Goal: Information Seeking & Learning: Compare options

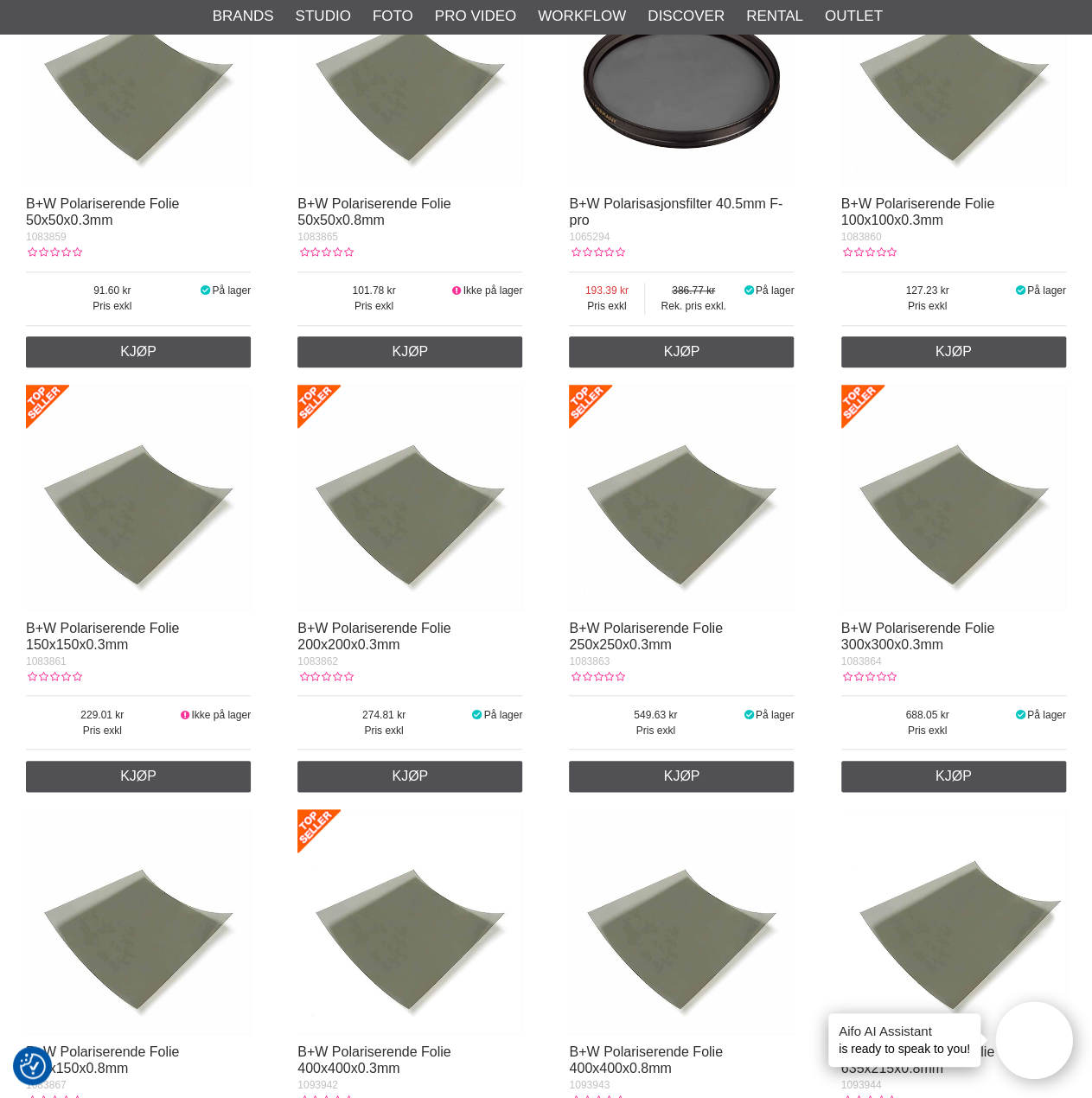
scroll to position [432, 0]
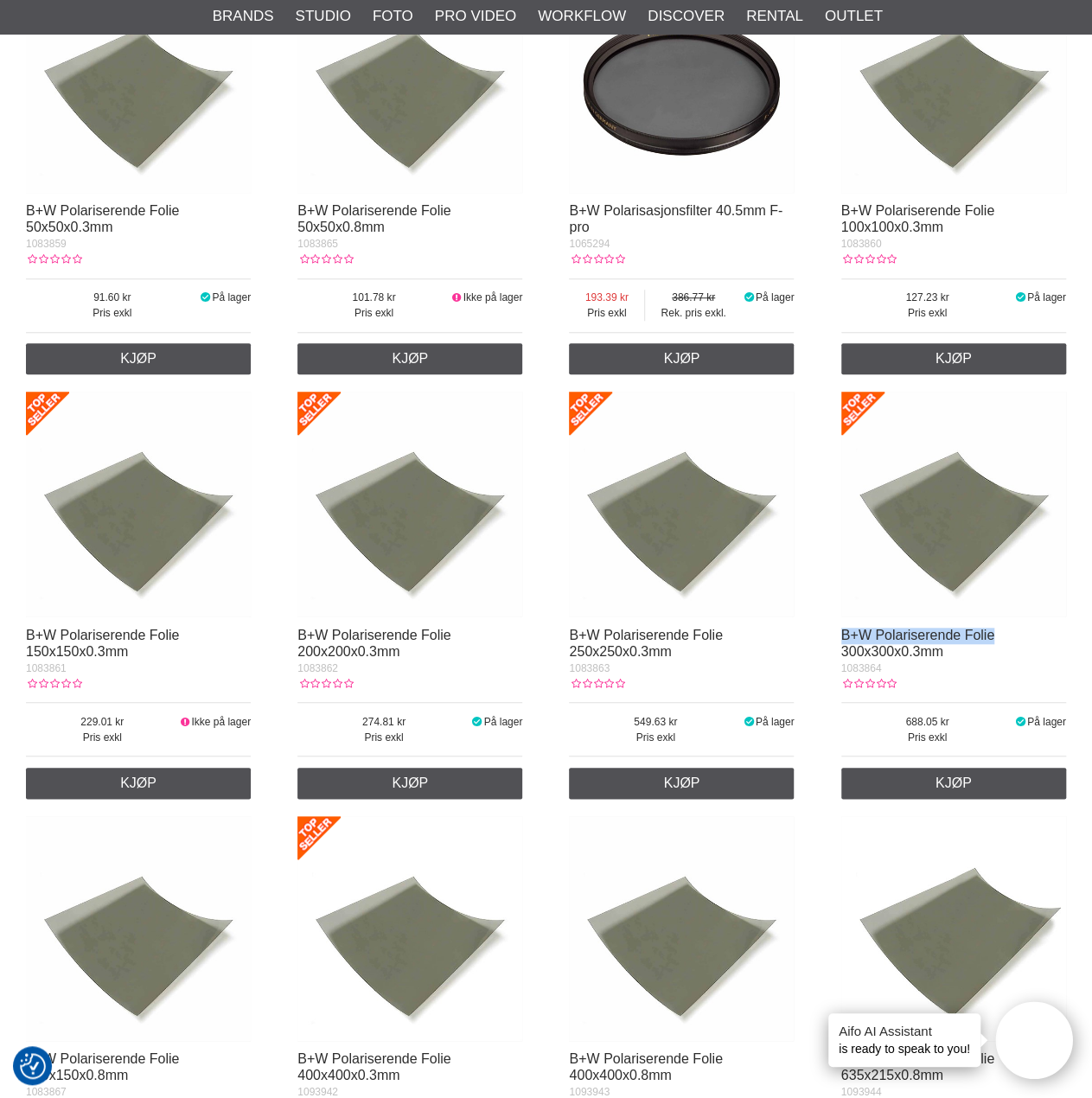
drag, startPoint x: 1002, startPoint y: 635, endPoint x: 841, endPoint y: 641, distance: 161.1
click at [841, 641] on div "B+W Polariserende Folie 300x300x0.3mm" at bounding box center [954, 644] width 225 height 33
copy link "B+W Polariserende Folie"
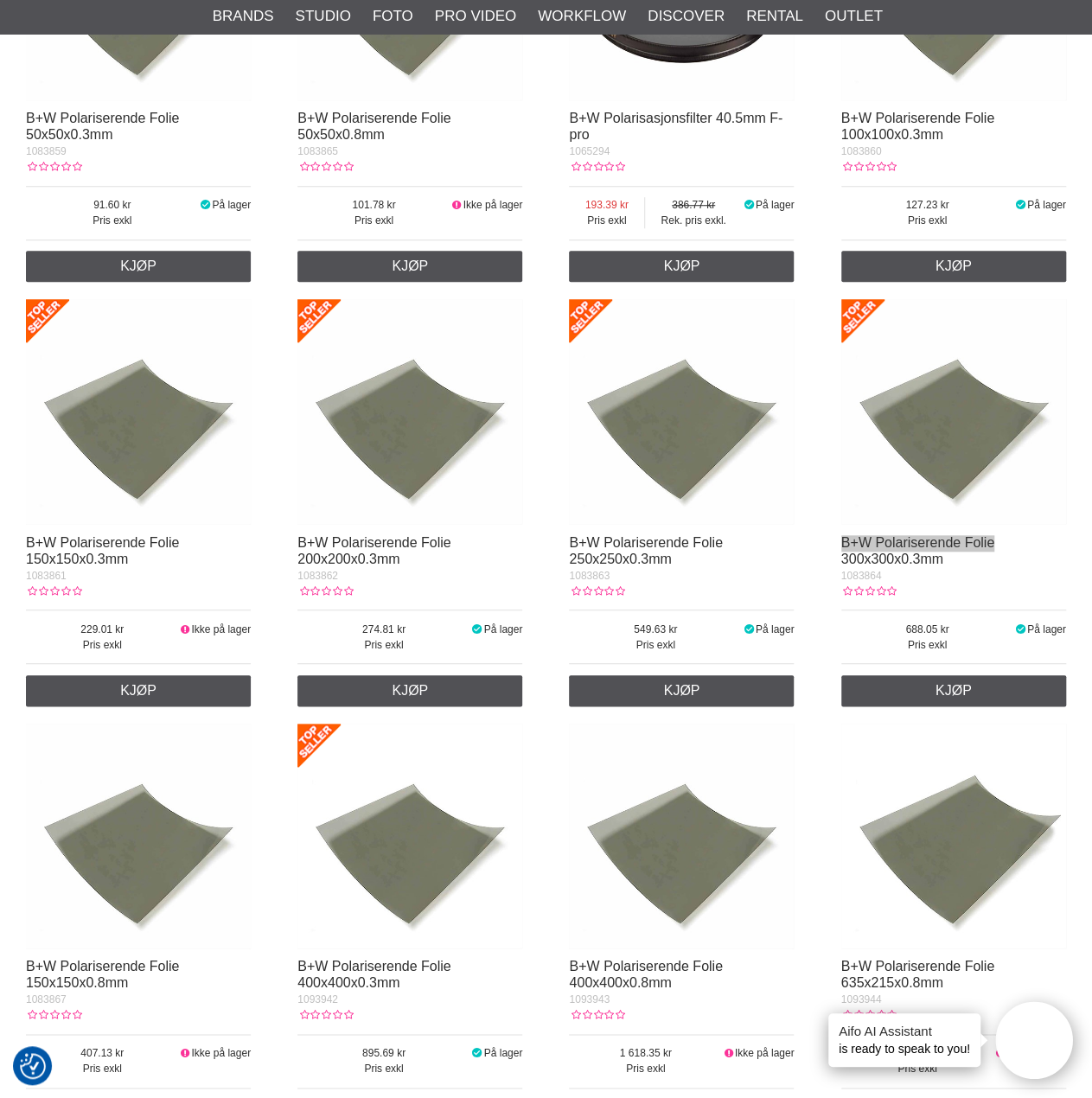
scroll to position [519, 0]
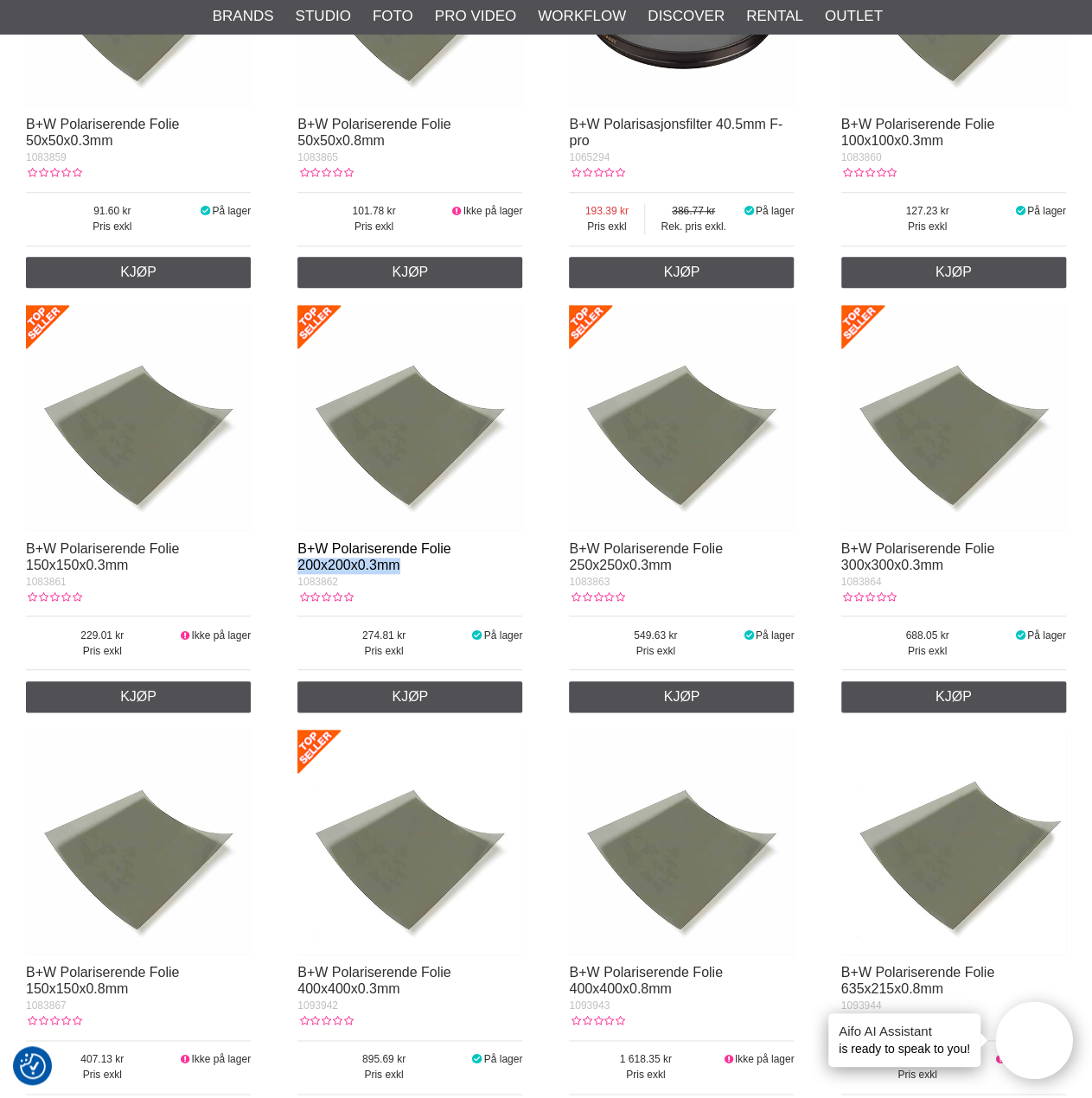
drag, startPoint x: 410, startPoint y: 570, endPoint x: 298, endPoint y: 572, distance: 112.0
click at [298, 572] on div "B+W Polariserende Folie 200x200x0.3mm" at bounding box center [410, 557] width 225 height 33
copy link "200x200x0.3mm"
drag, startPoint x: 140, startPoint y: 570, endPoint x: 17, endPoint y: 551, distance: 124.5
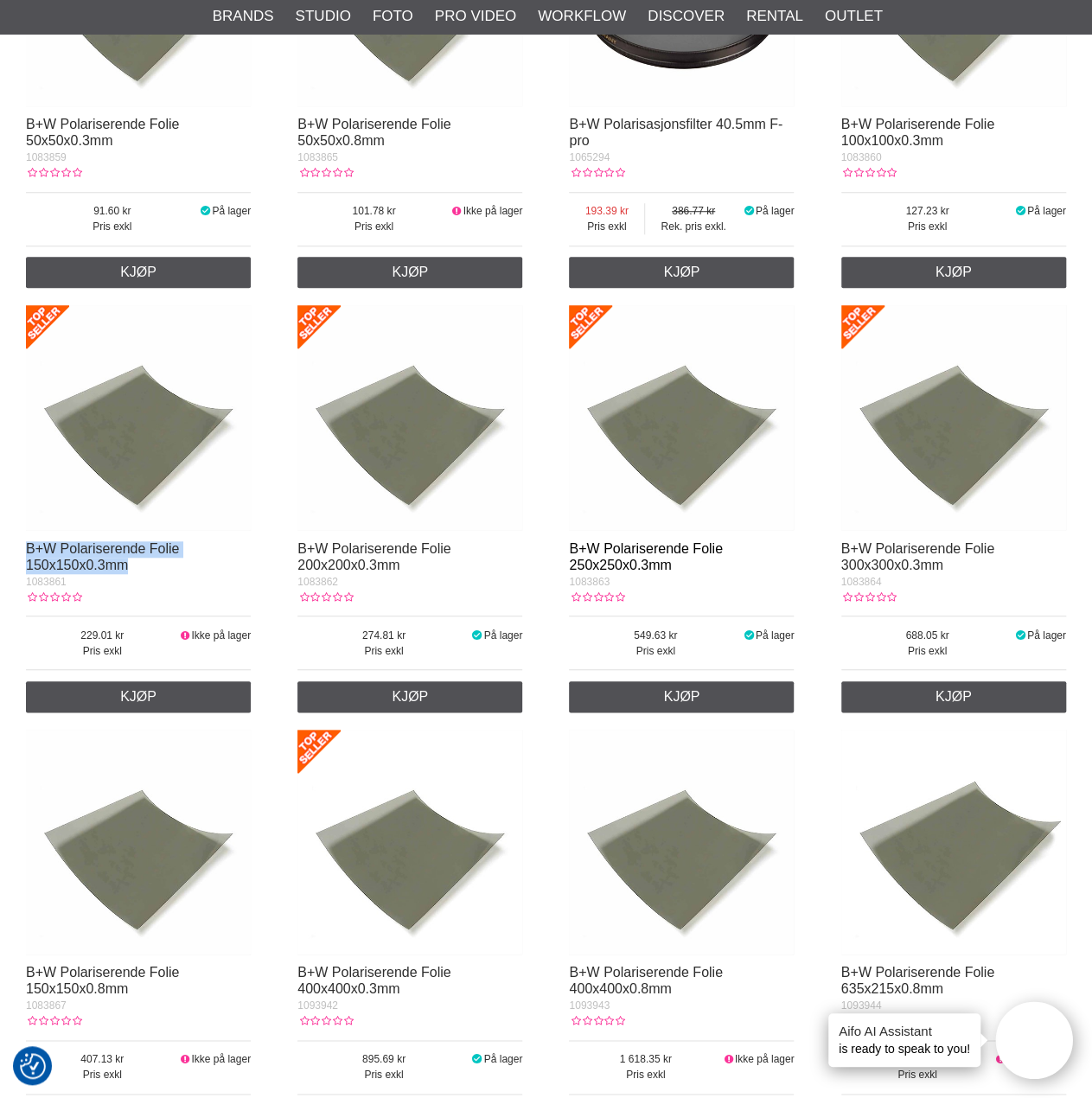
copy link "B+W Polariserende Folie 150x150x0.3mm"
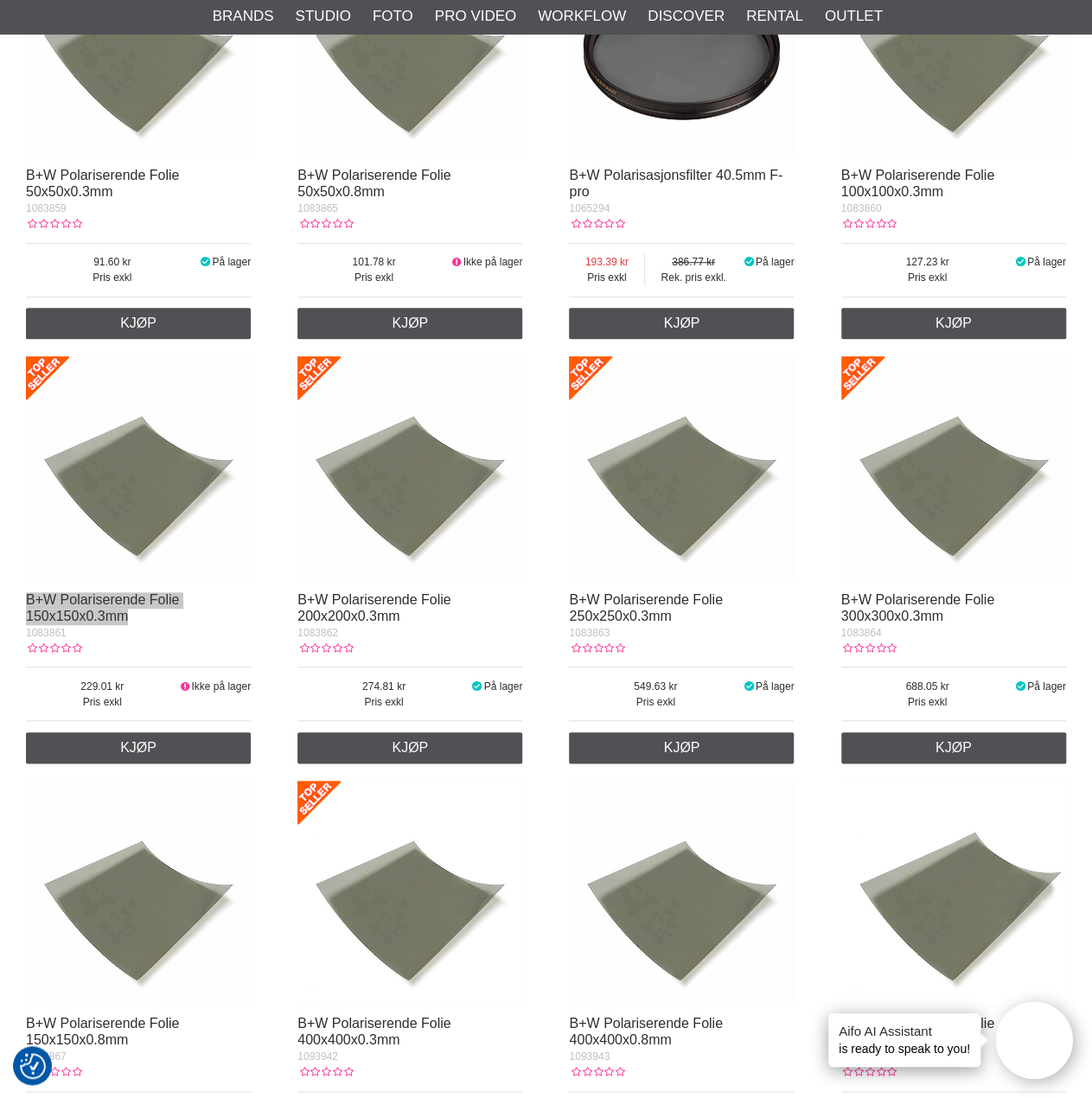
scroll to position [432, 0]
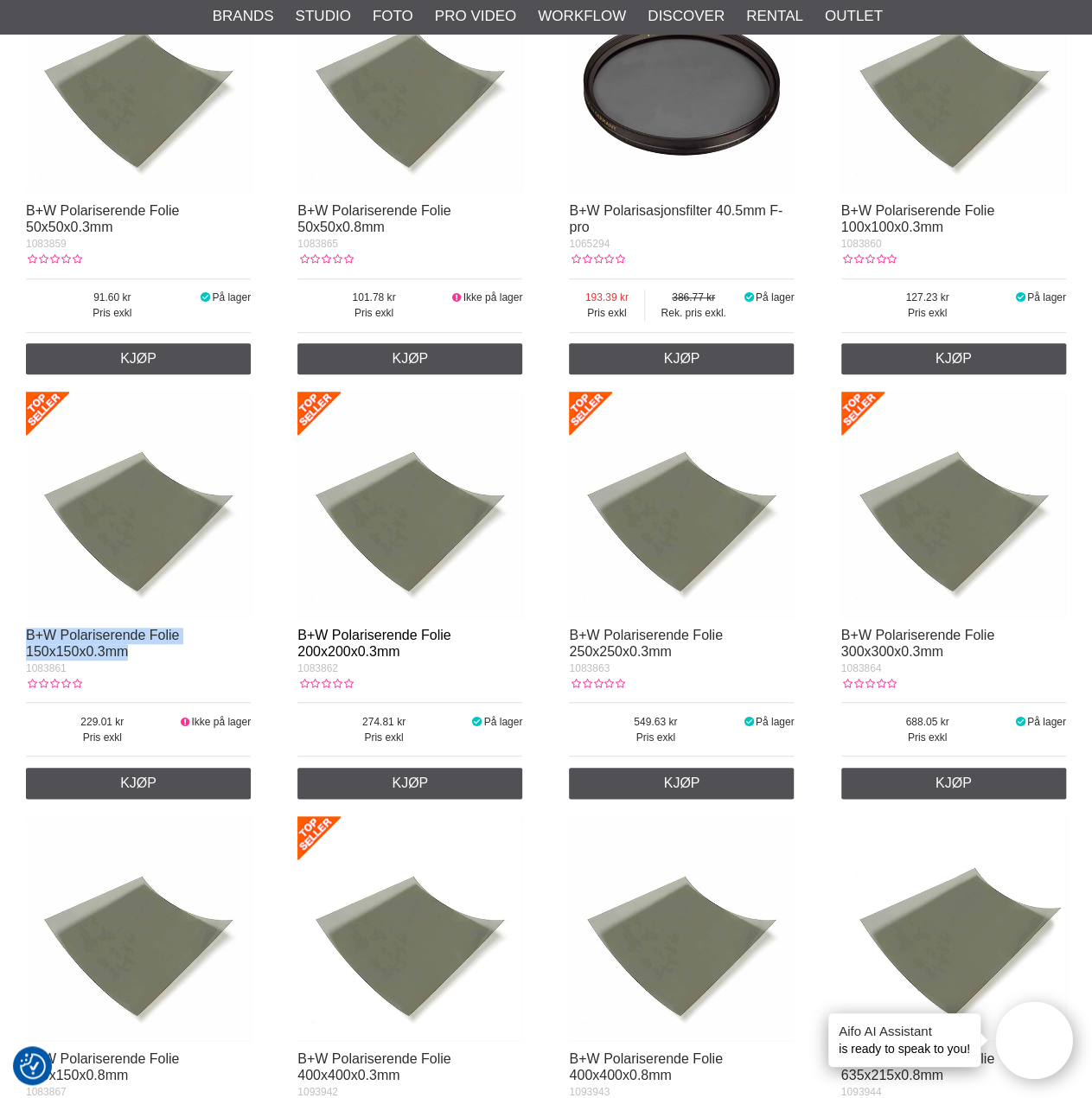
click at [398, 636] on link "B+W Polariserende Folie 200x200x0.3mm" at bounding box center [374, 643] width 153 height 31
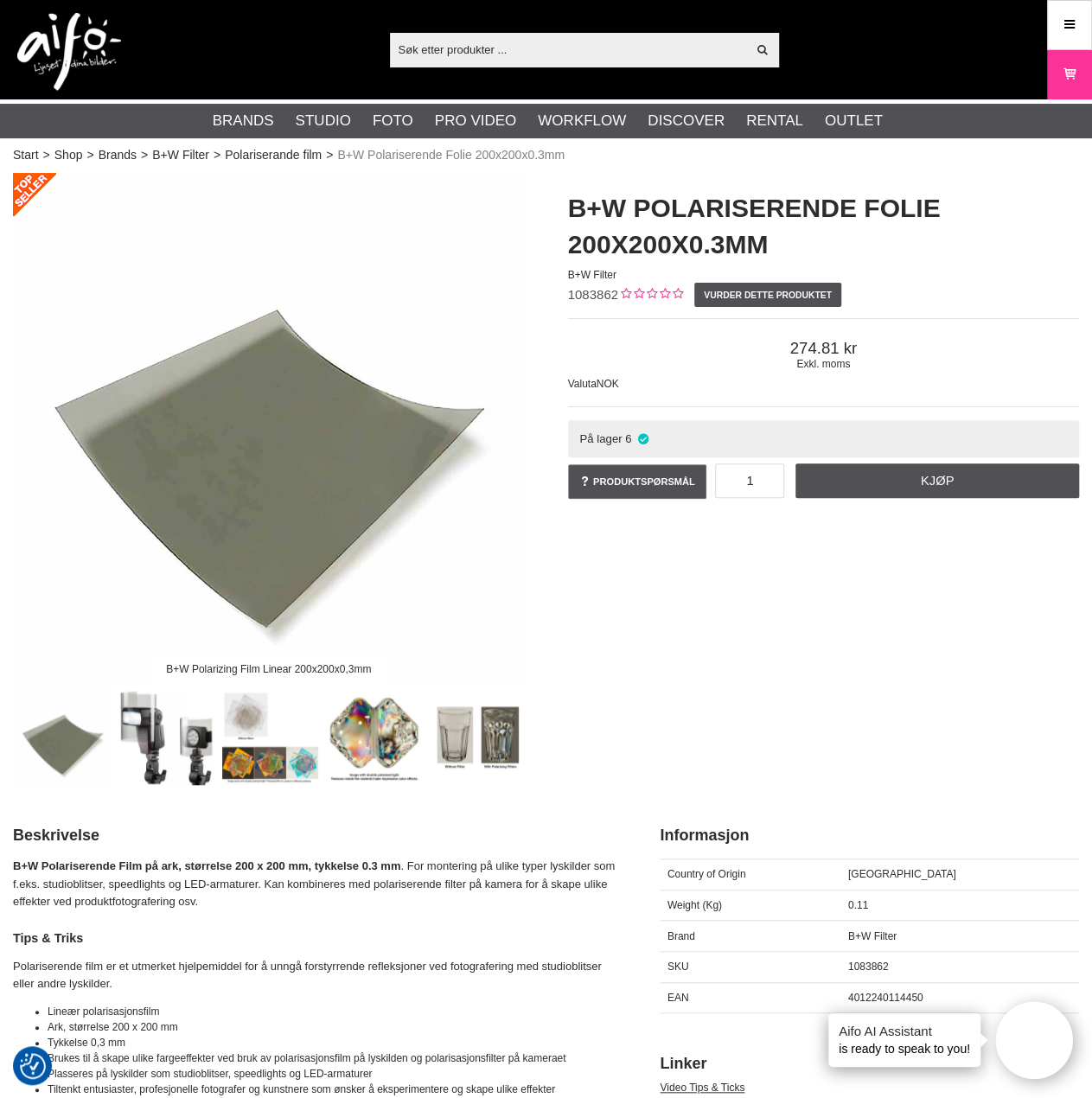
click at [137, 736] on img at bounding box center [166, 738] width 96 height 96
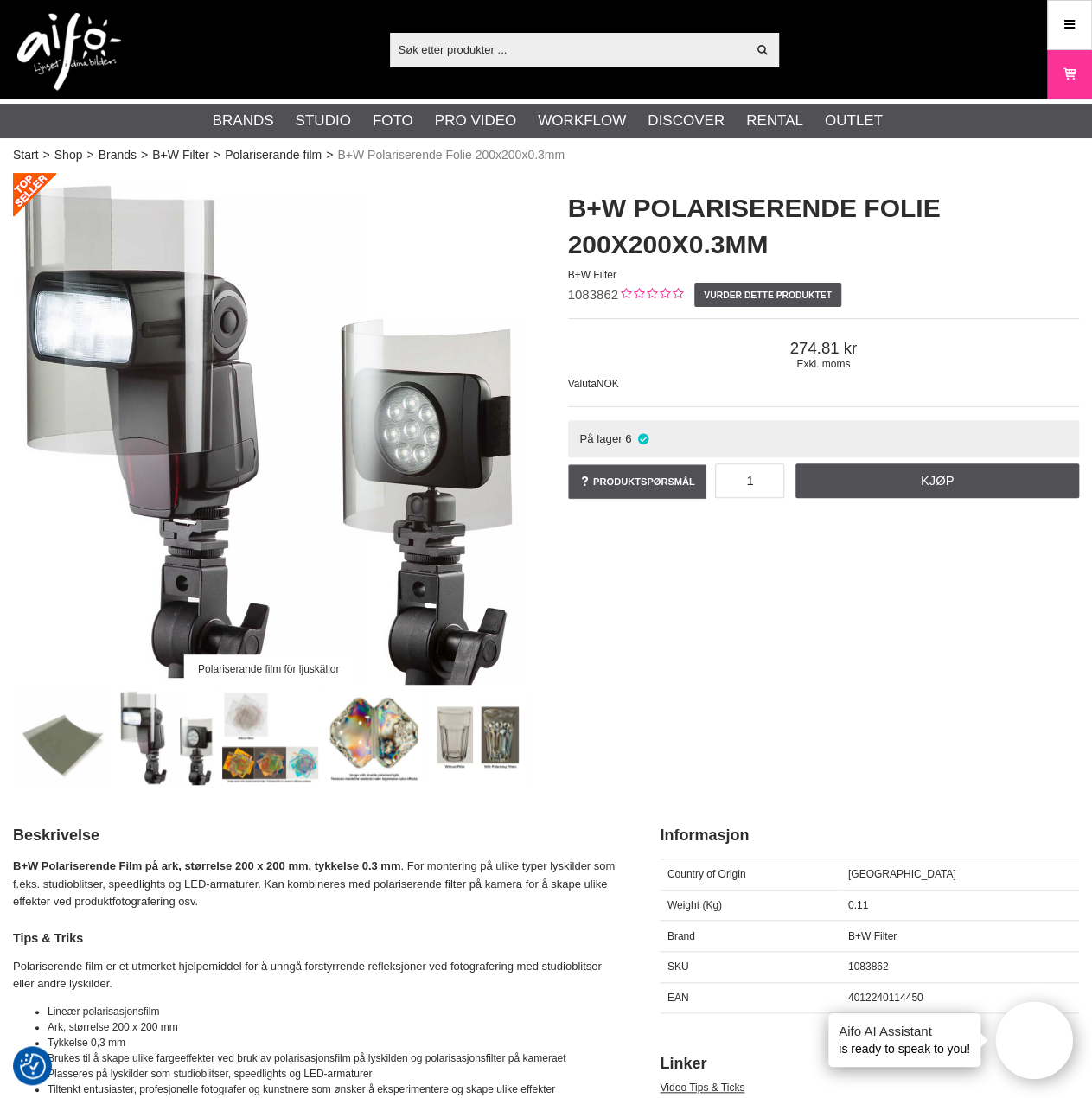
click at [209, 734] on img at bounding box center [166, 738] width 96 height 96
click at [265, 747] on img at bounding box center [270, 738] width 96 height 96
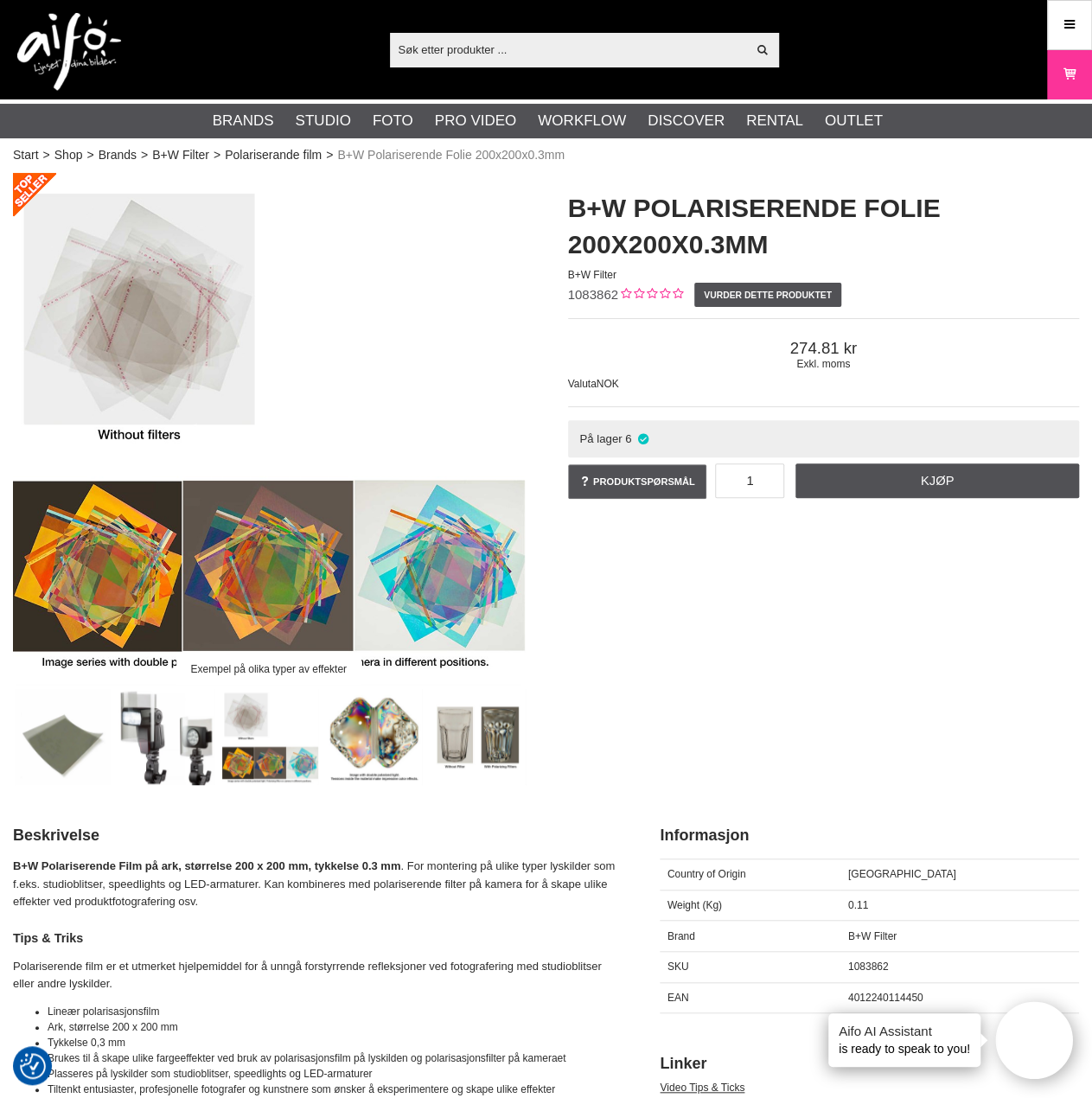
click at [76, 739] on img at bounding box center [63, 738] width 96 height 96
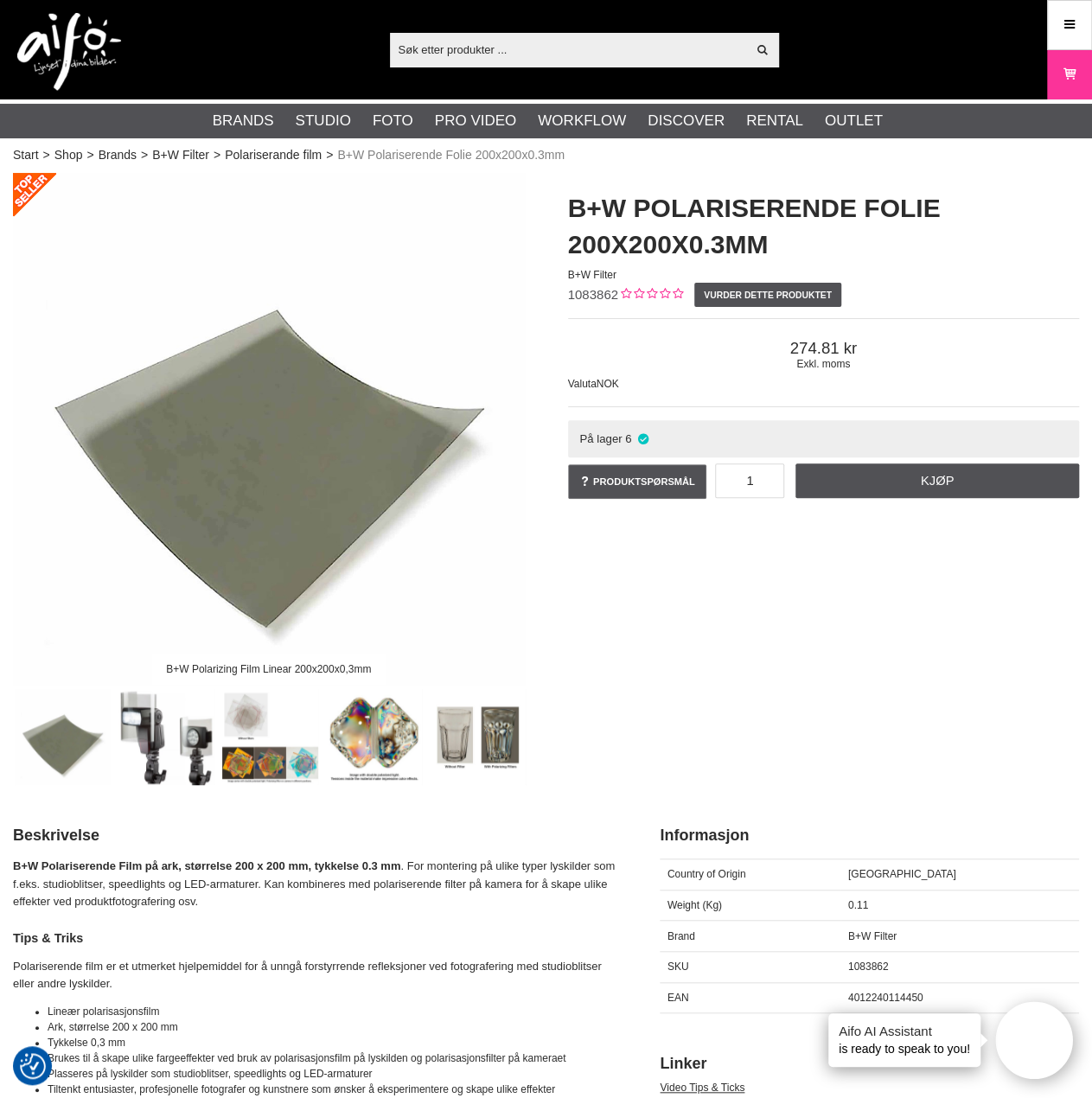
click at [148, 741] on img at bounding box center [166, 738] width 96 height 96
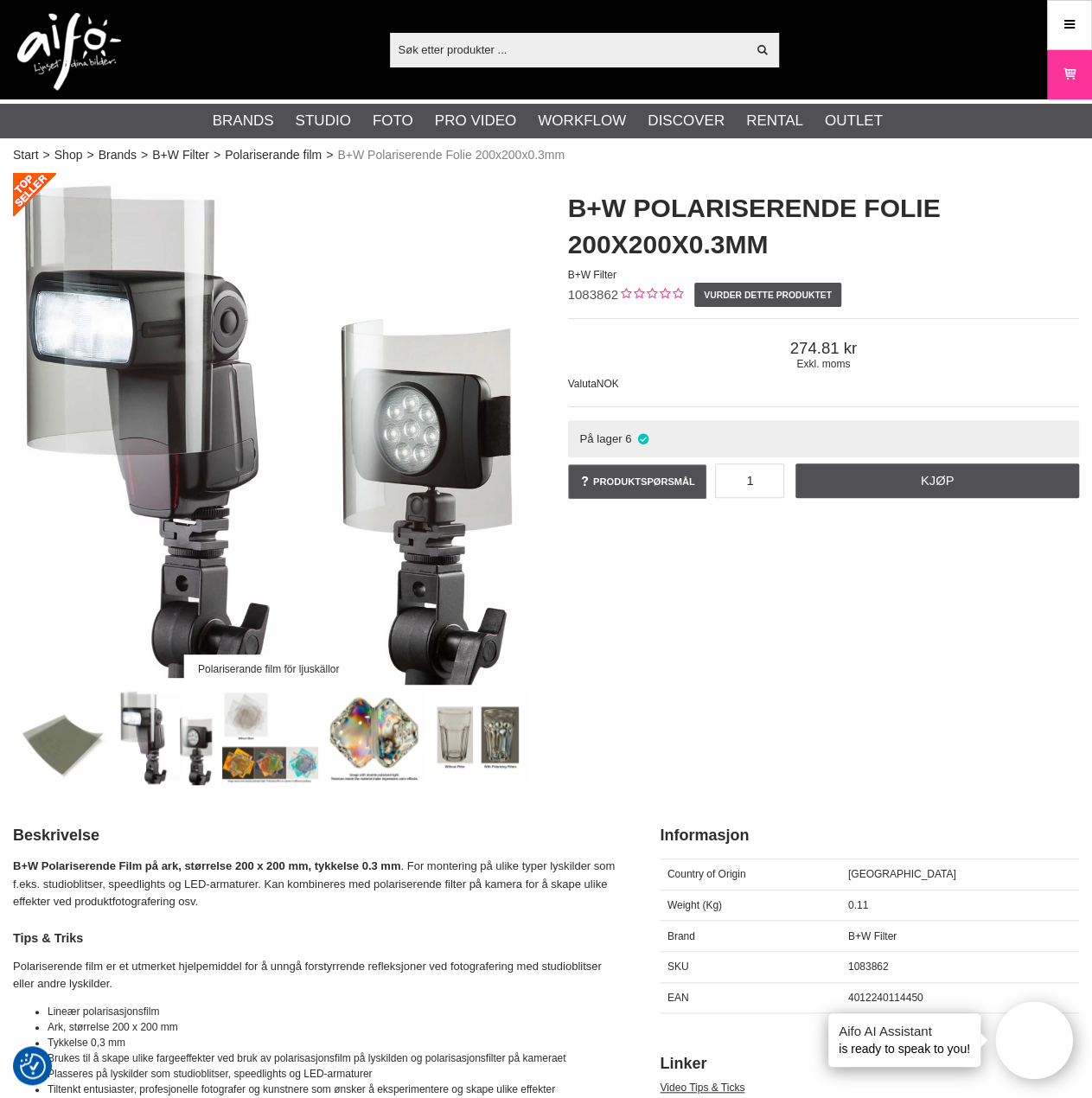
click at [246, 736] on img at bounding box center [270, 738] width 96 height 96
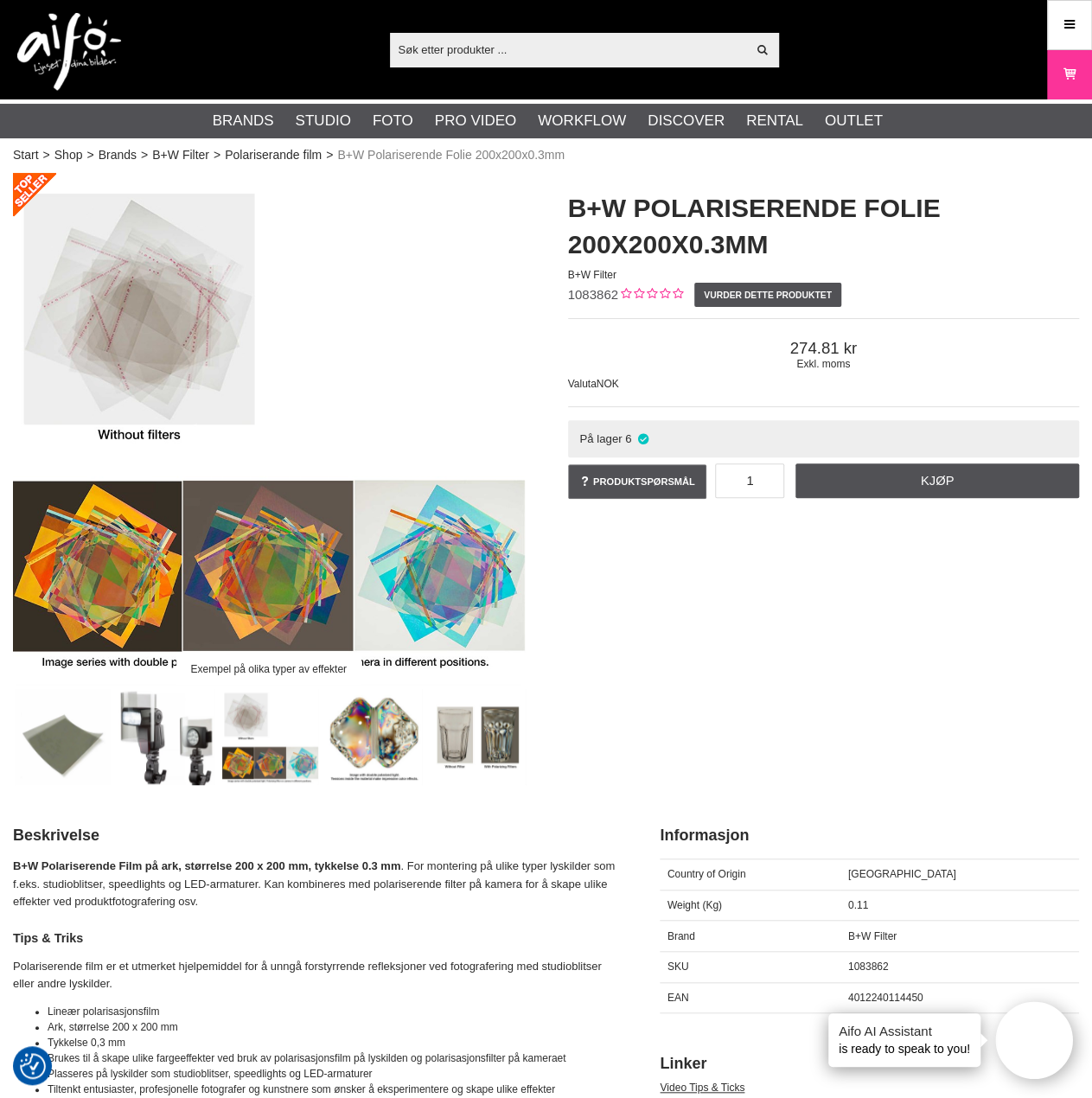
click at [393, 729] on img at bounding box center [374, 738] width 96 height 96
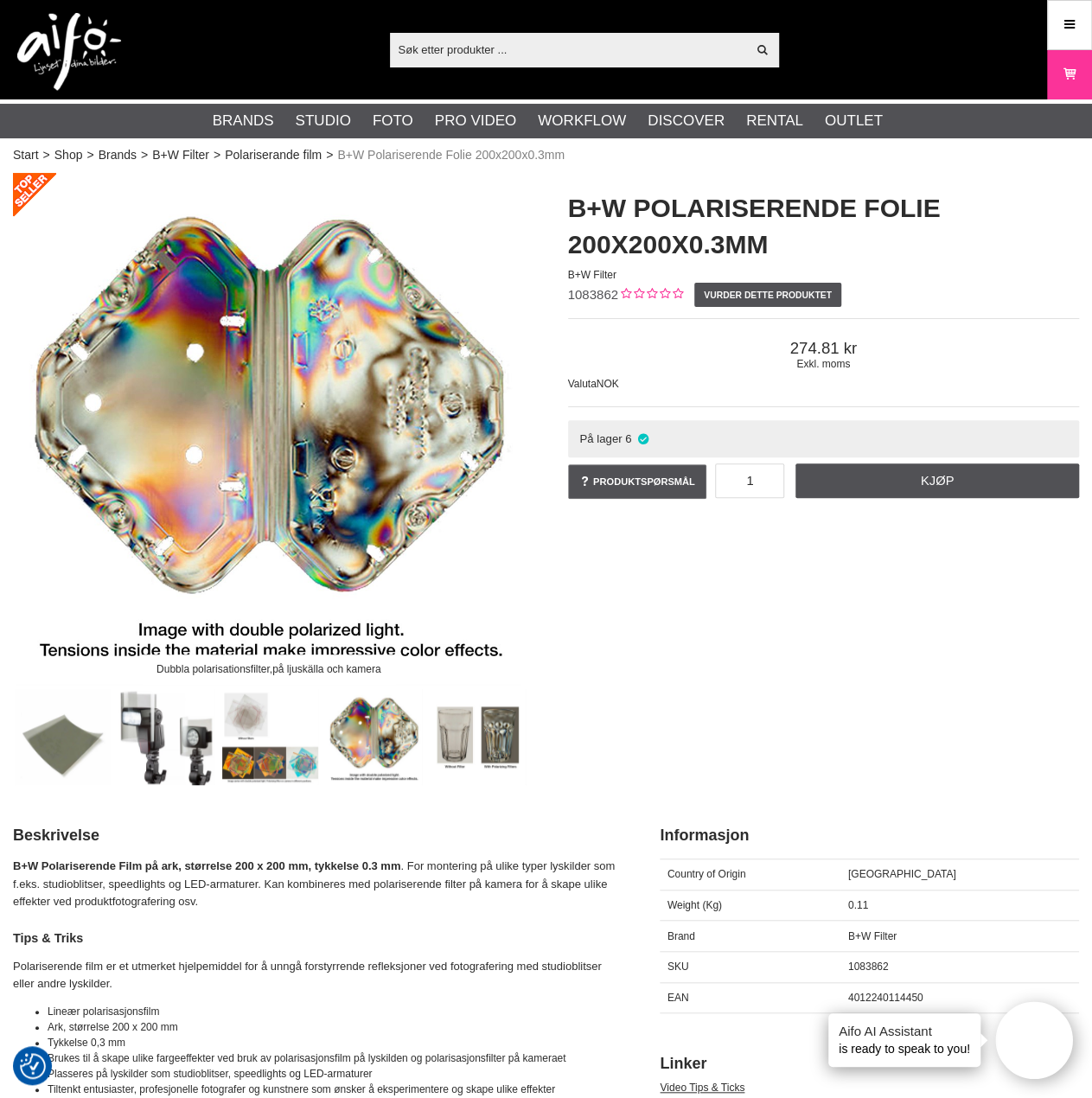
click at [488, 734] on img at bounding box center [478, 738] width 96 height 96
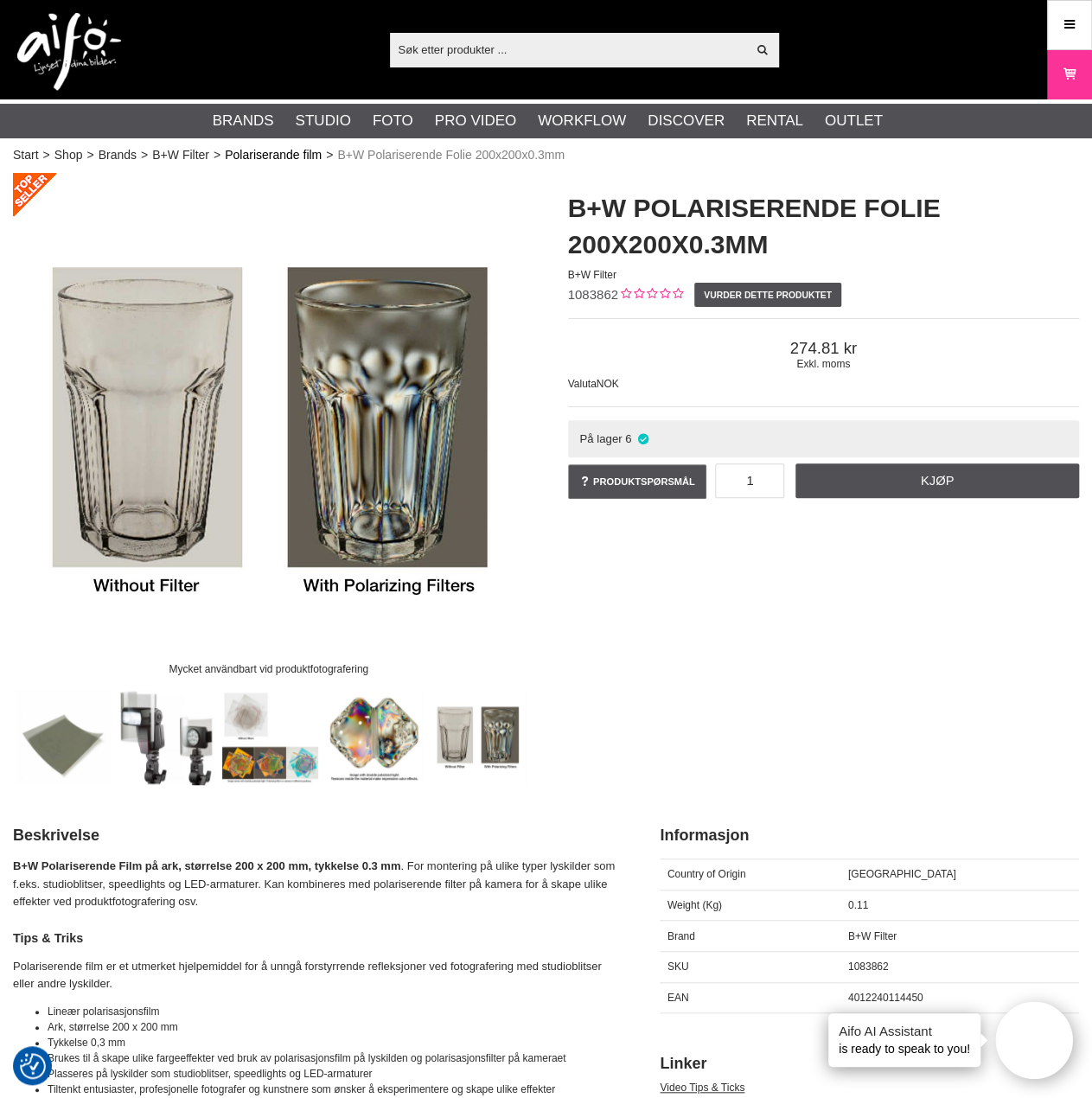
click at [278, 158] on link "Polariserande film" at bounding box center [273, 155] width 96 height 18
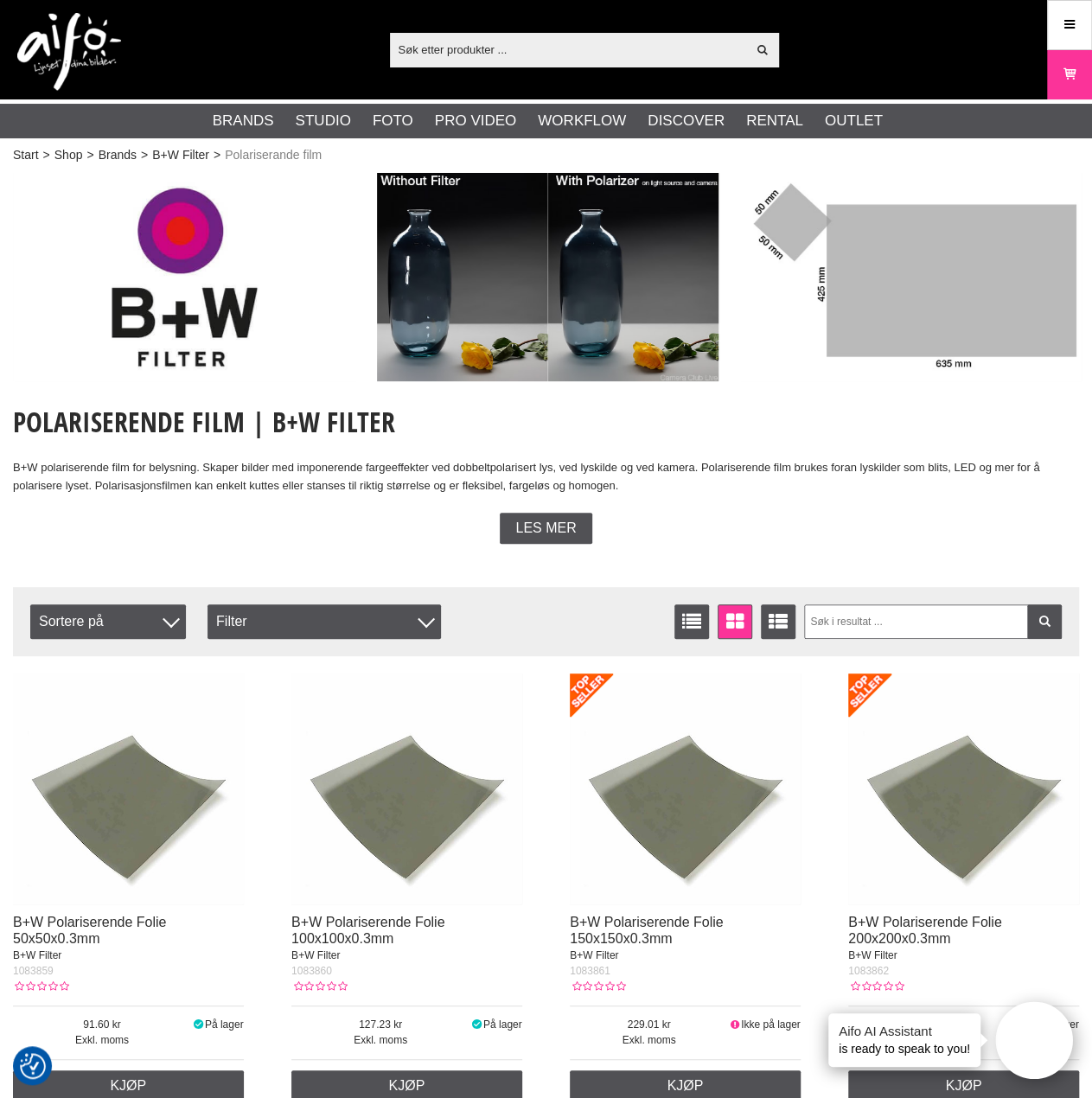
click at [594, 276] on img at bounding box center [547, 277] width 341 height 208
click at [586, 297] on img at bounding box center [546, 277] width 341 height 208
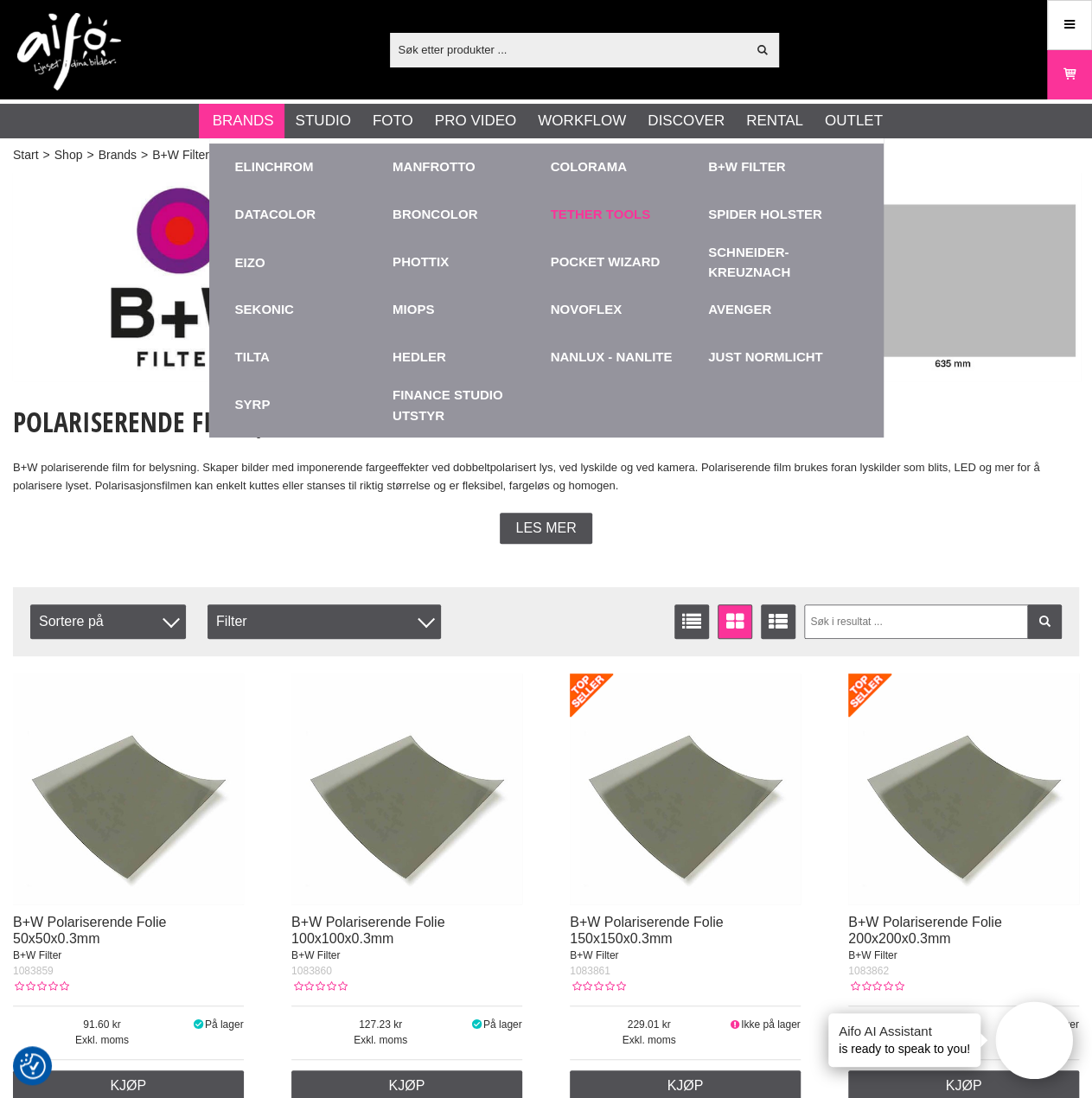
click at [618, 218] on link "Tether Tools" at bounding box center [601, 215] width 100 height 20
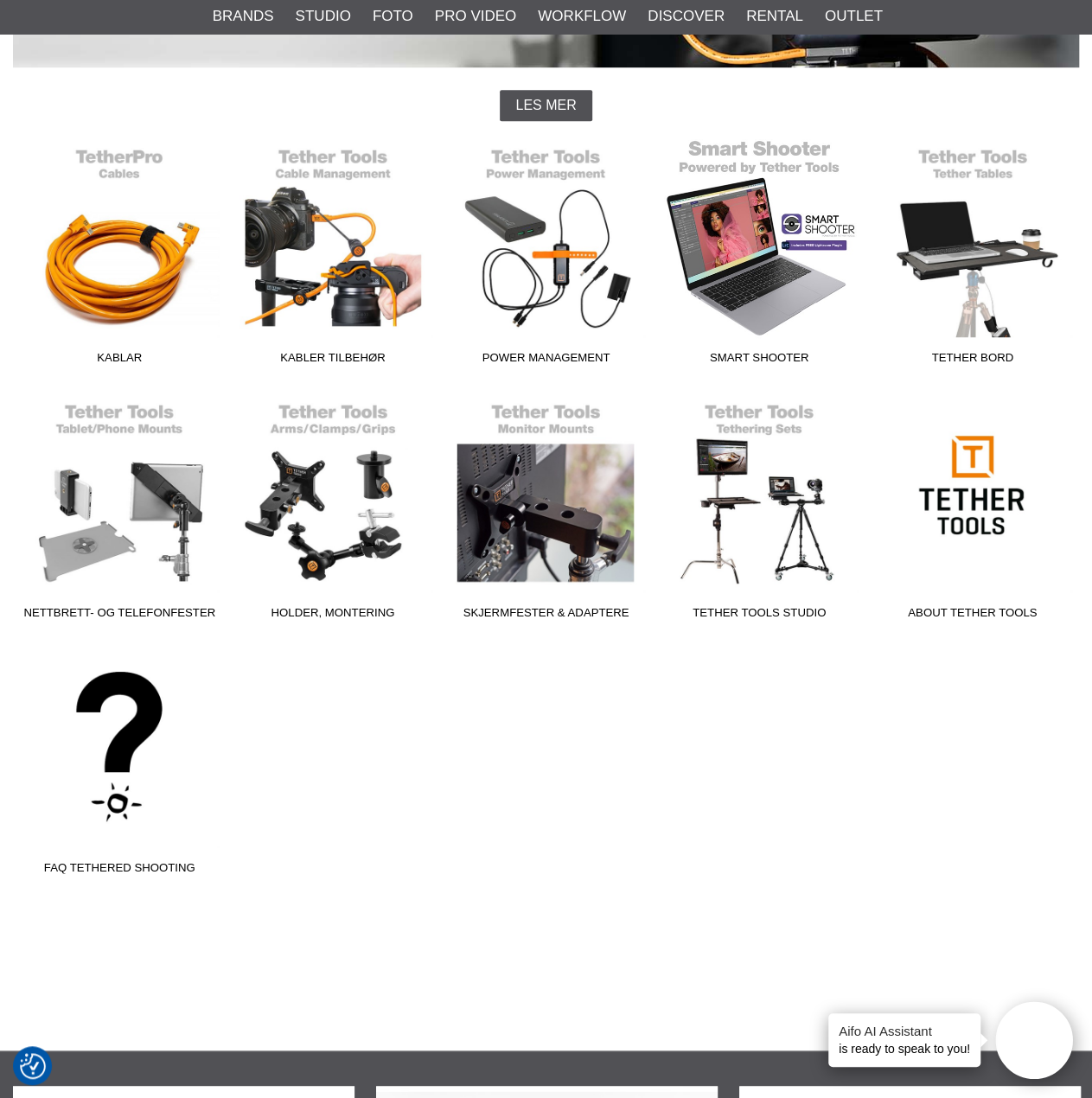
scroll to position [432, 0]
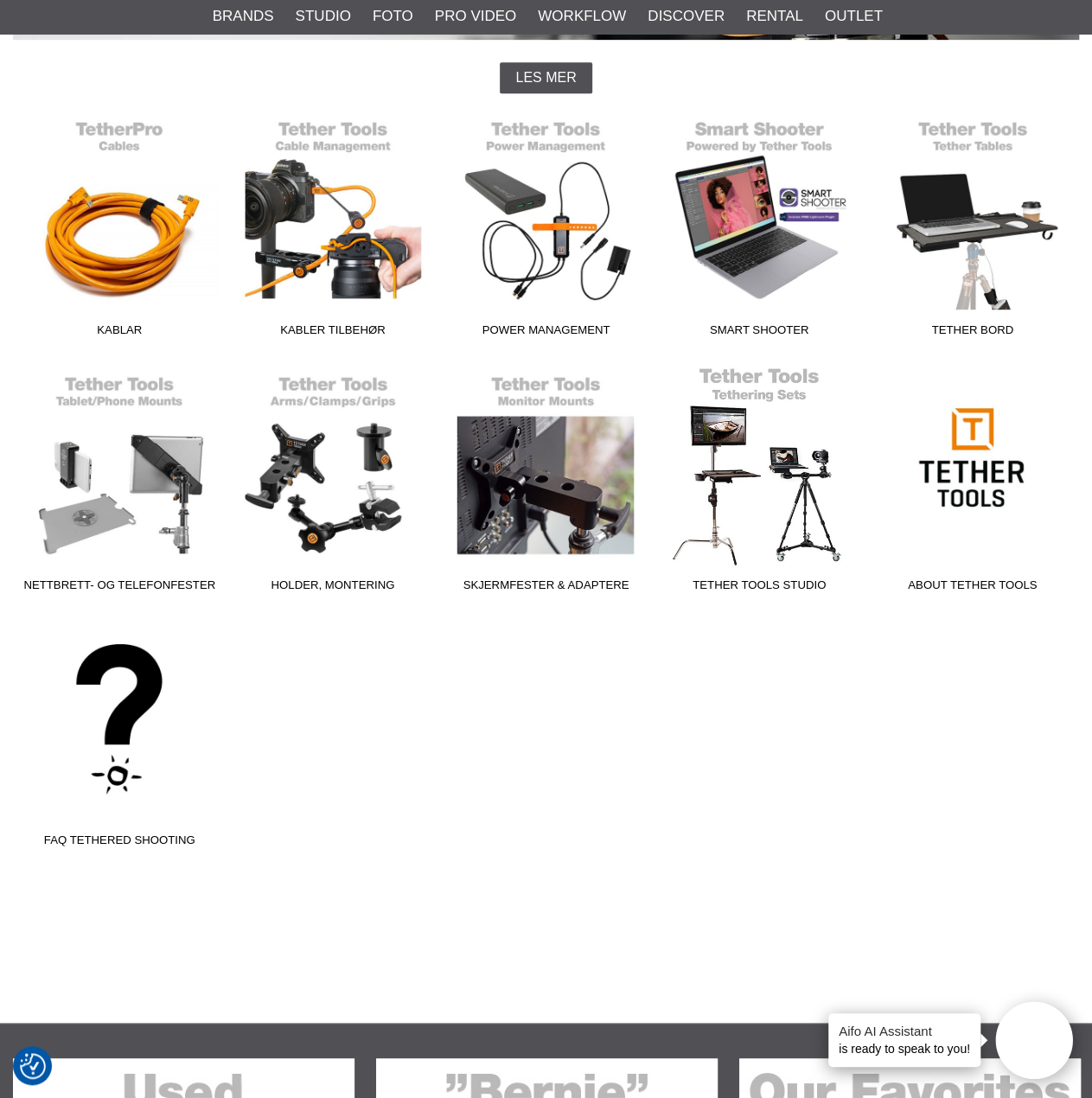
click at [754, 485] on link "Tether Tools Studio" at bounding box center [759, 482] width 214 height 234
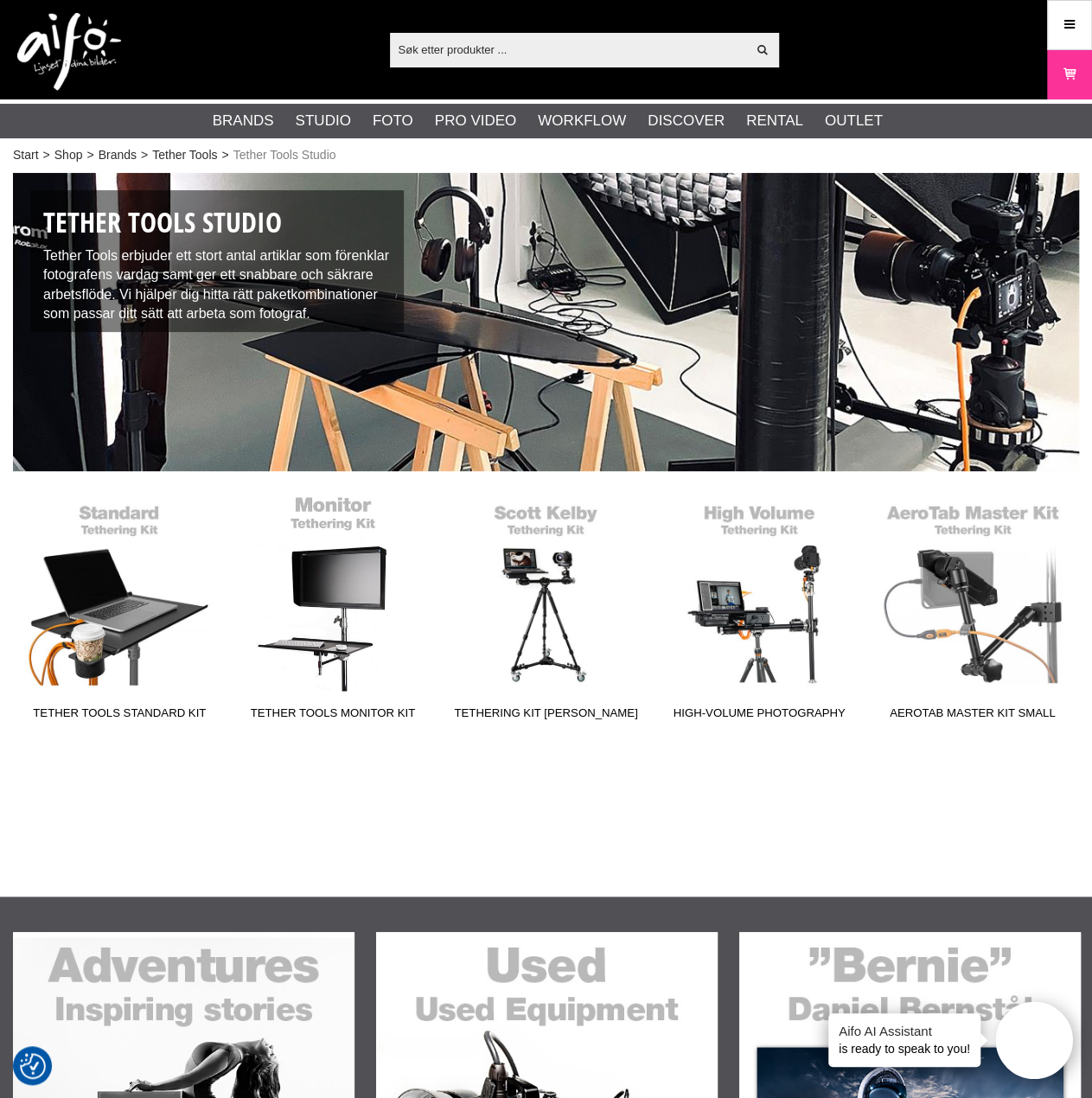
click at [344, 646] on link "Tether Tools Monitor Kit" at bounding box center [334, 611] width 214 height 234
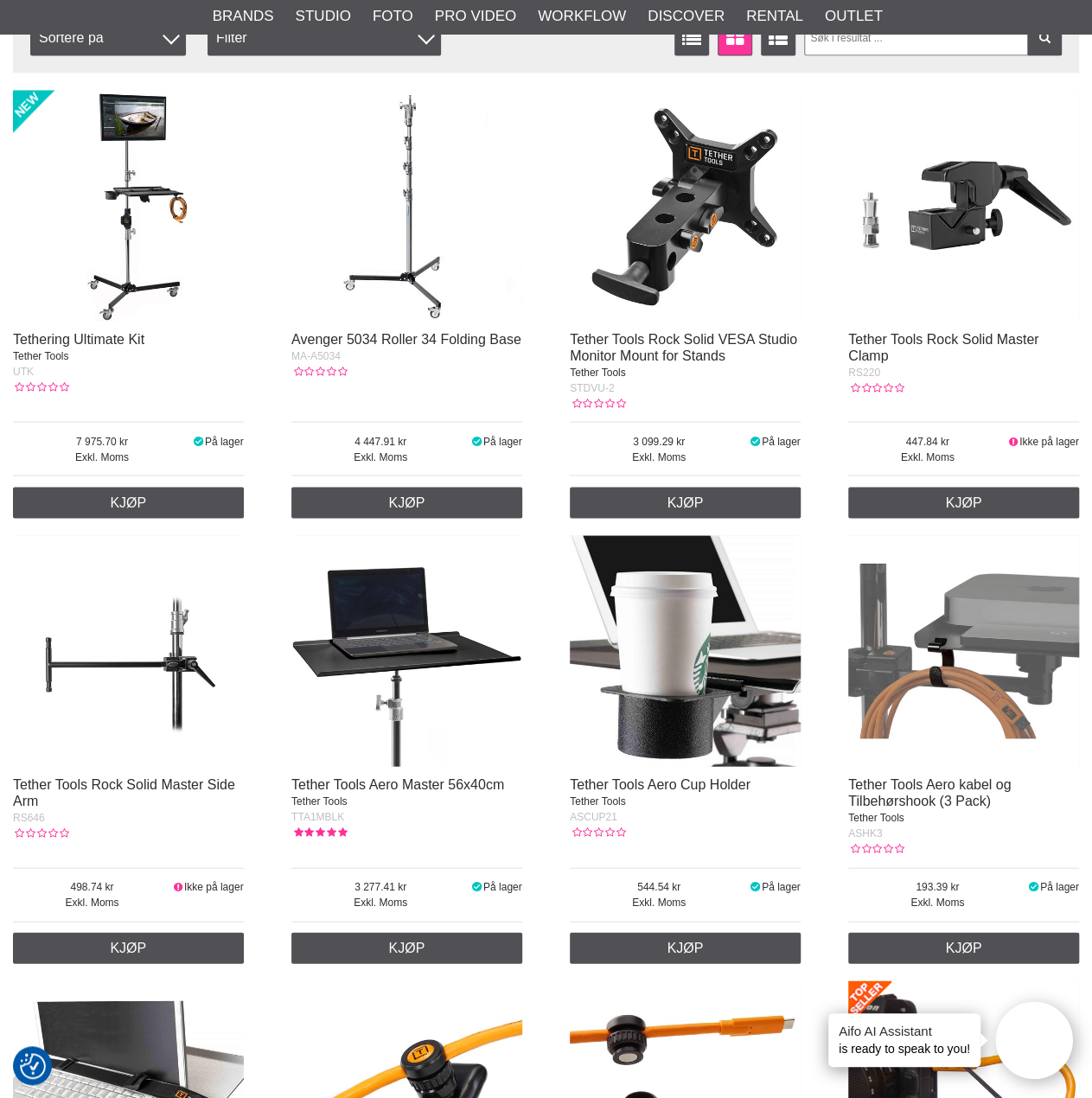
scroll to position [1298, 0]
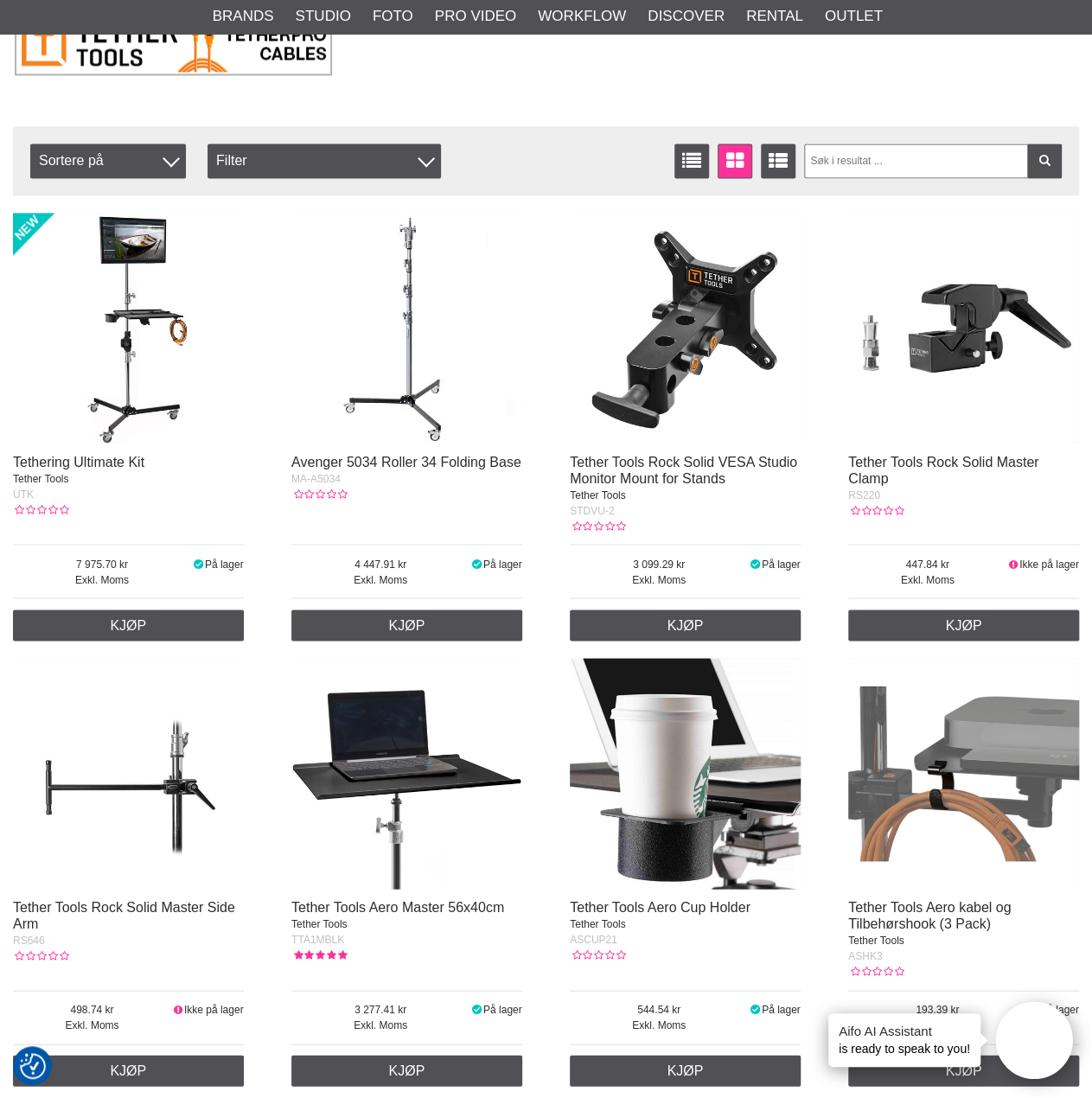
click at [118, 439] on img at bounding box center [129, 328] width 231 height 231
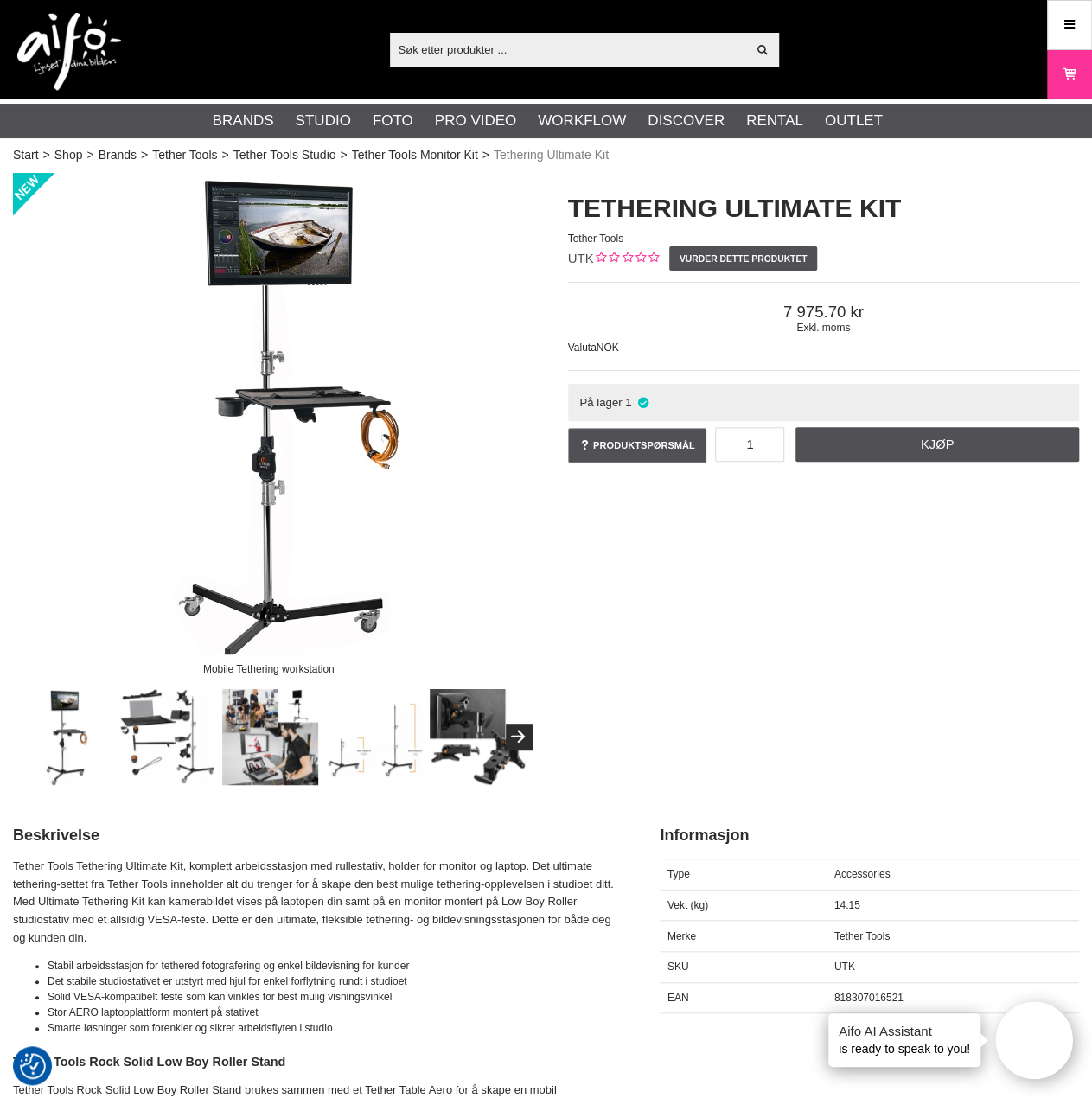
click at [278, 508] on img at bounding box center [269, 428] width 511 height 512
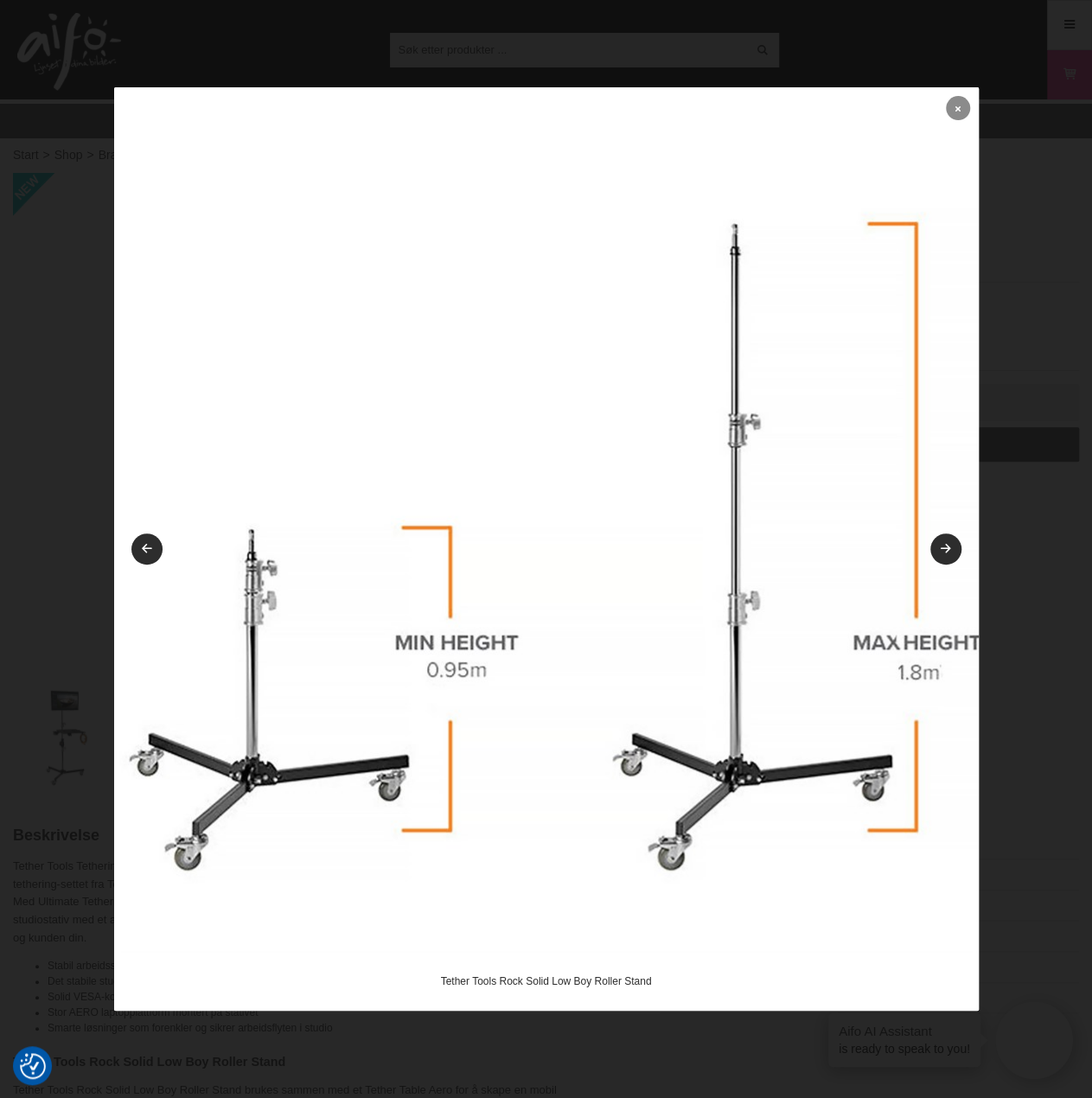
click at [948, 107] on link at bounding box center [958, 109] width 25 height 25
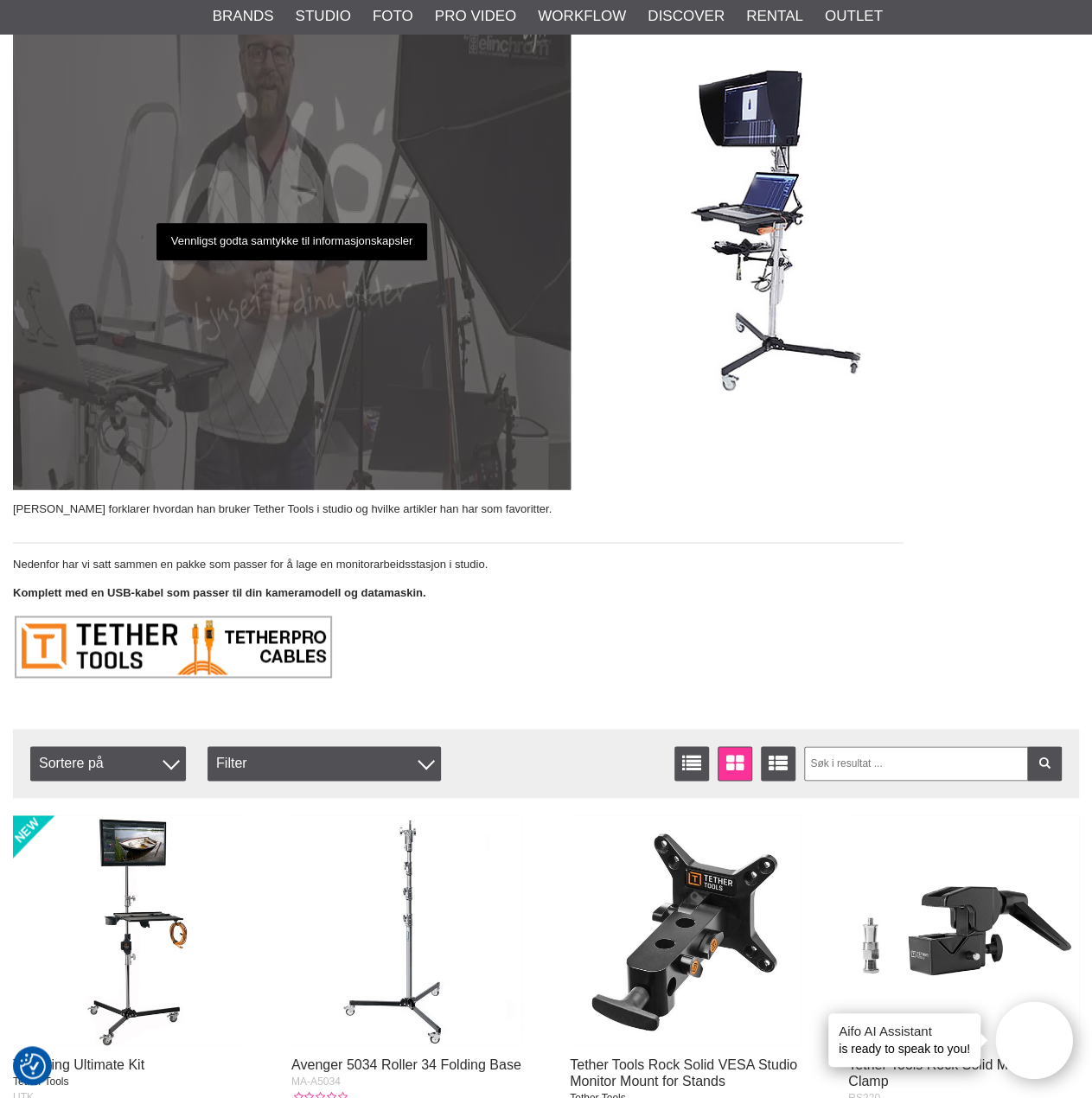
scroll to position [692, 0]
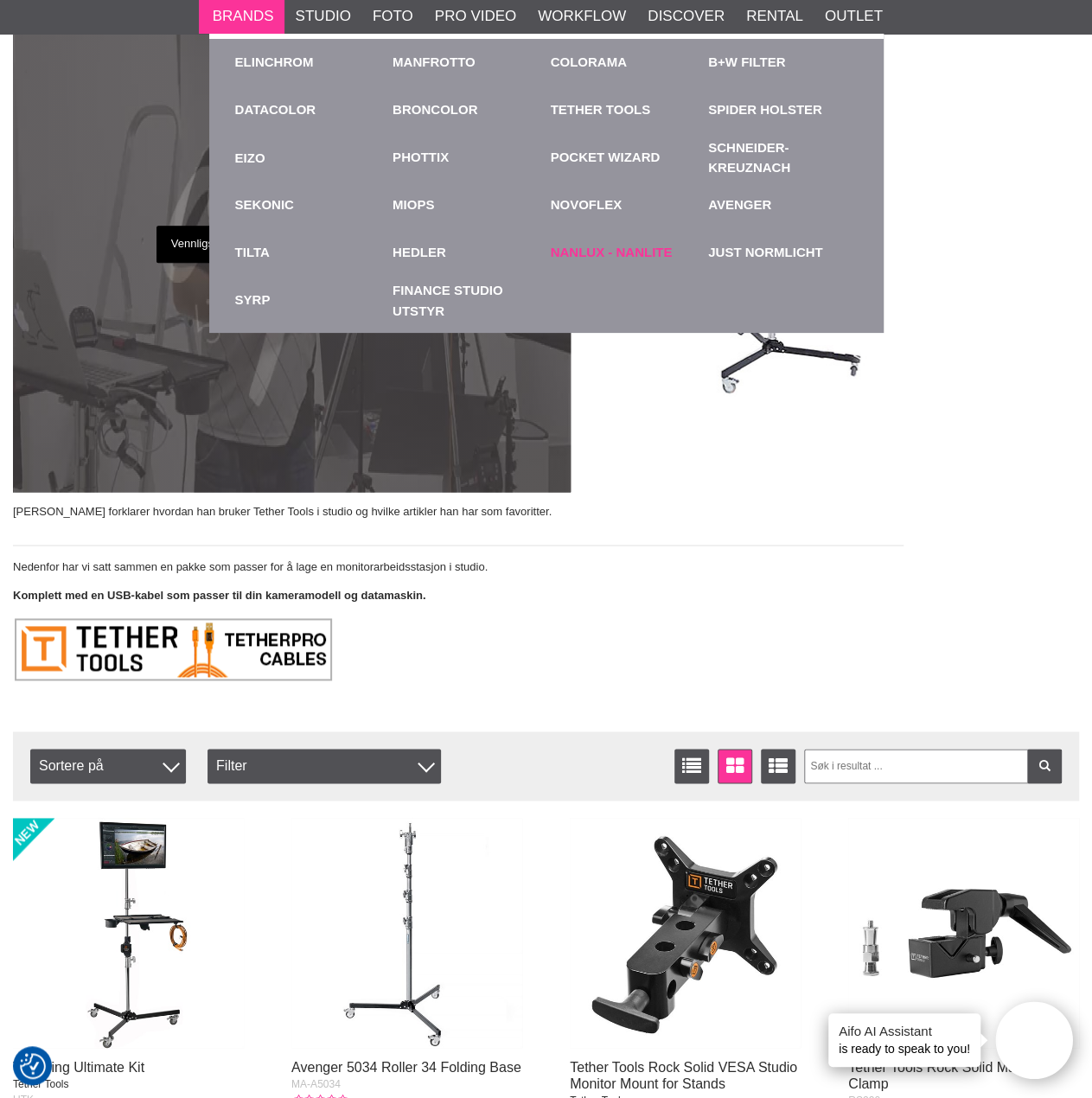
click at [609, 247] on link "Nanlux - Nanlite" at bounding box center [612, 253] width 122 height 20
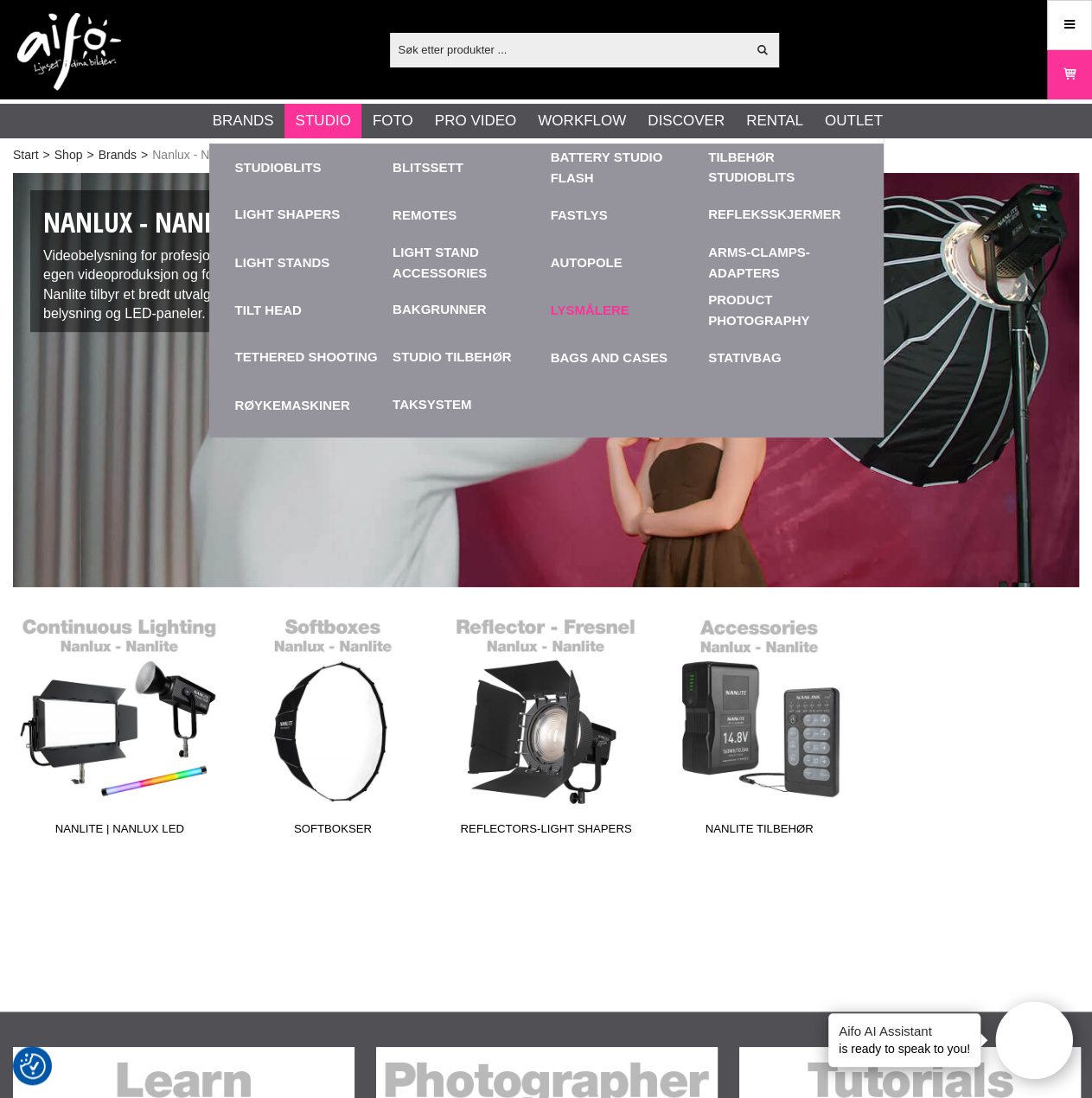
click at [576, 308] on link "Lysmålere" at bounding box center [626, 310] width 149 height 47
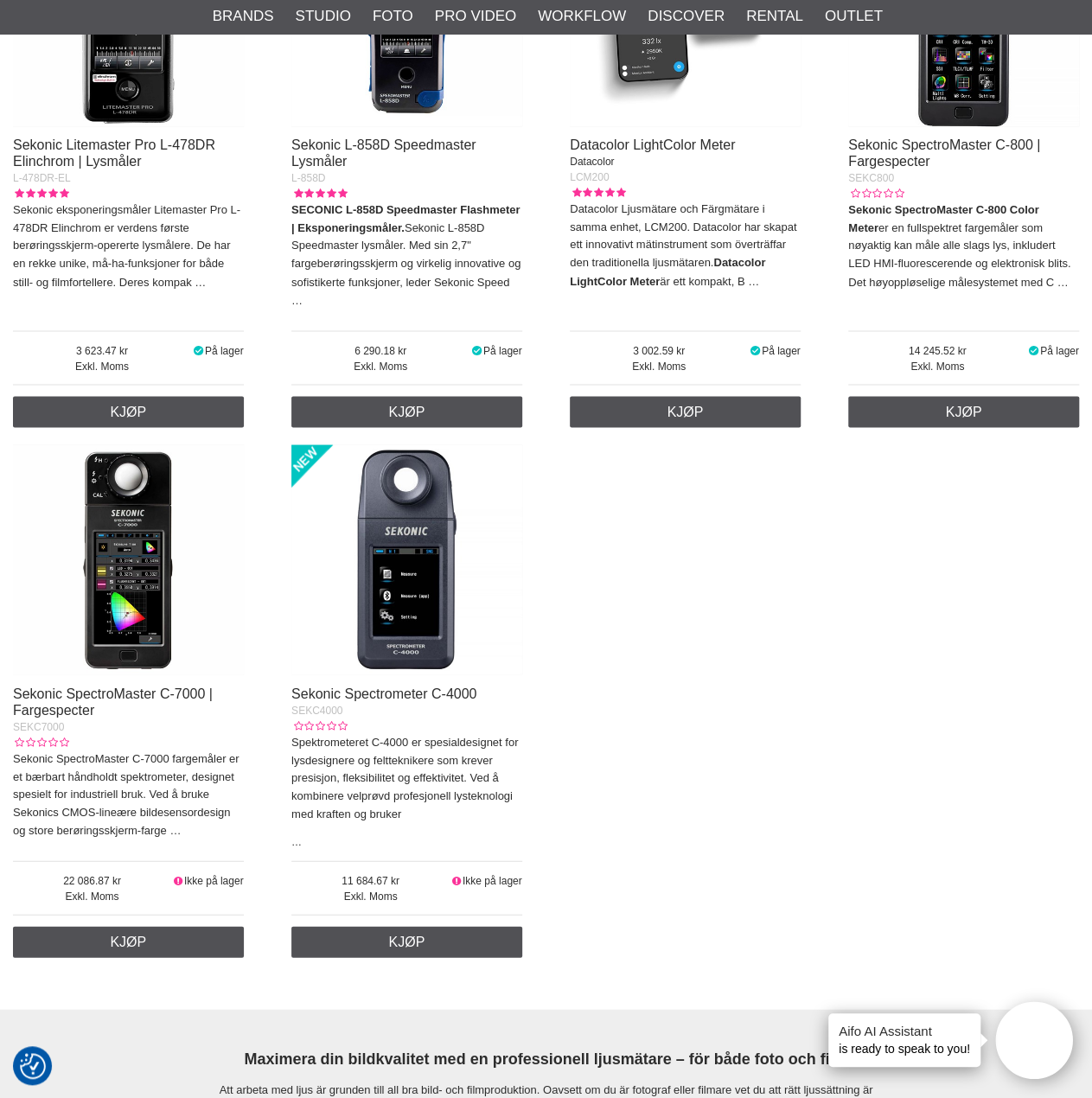
scroll to position [1471, 0]
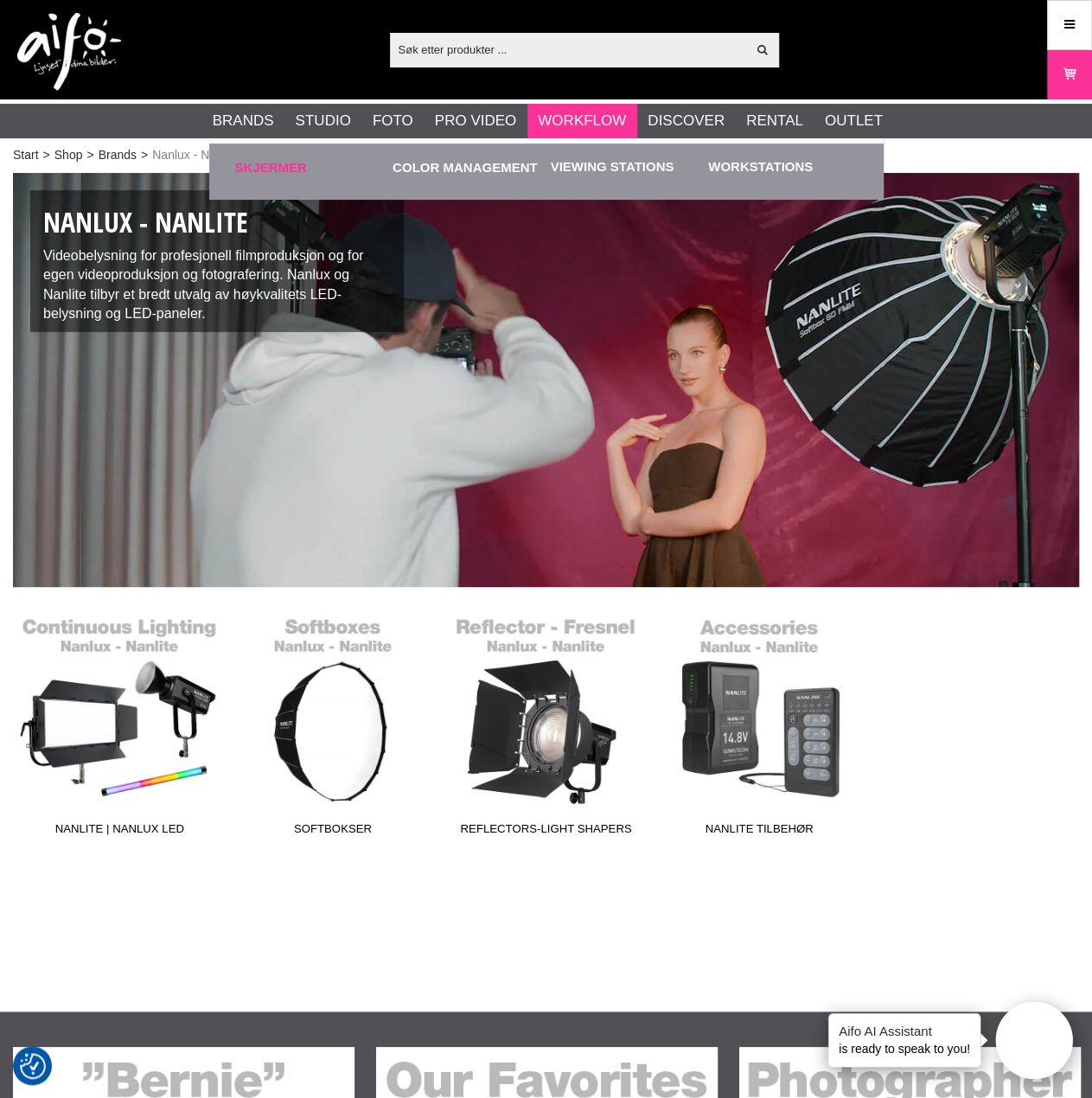
click at [280, 162] on link "Skjermer" at bounding box center [310, 167] width 149 height 47
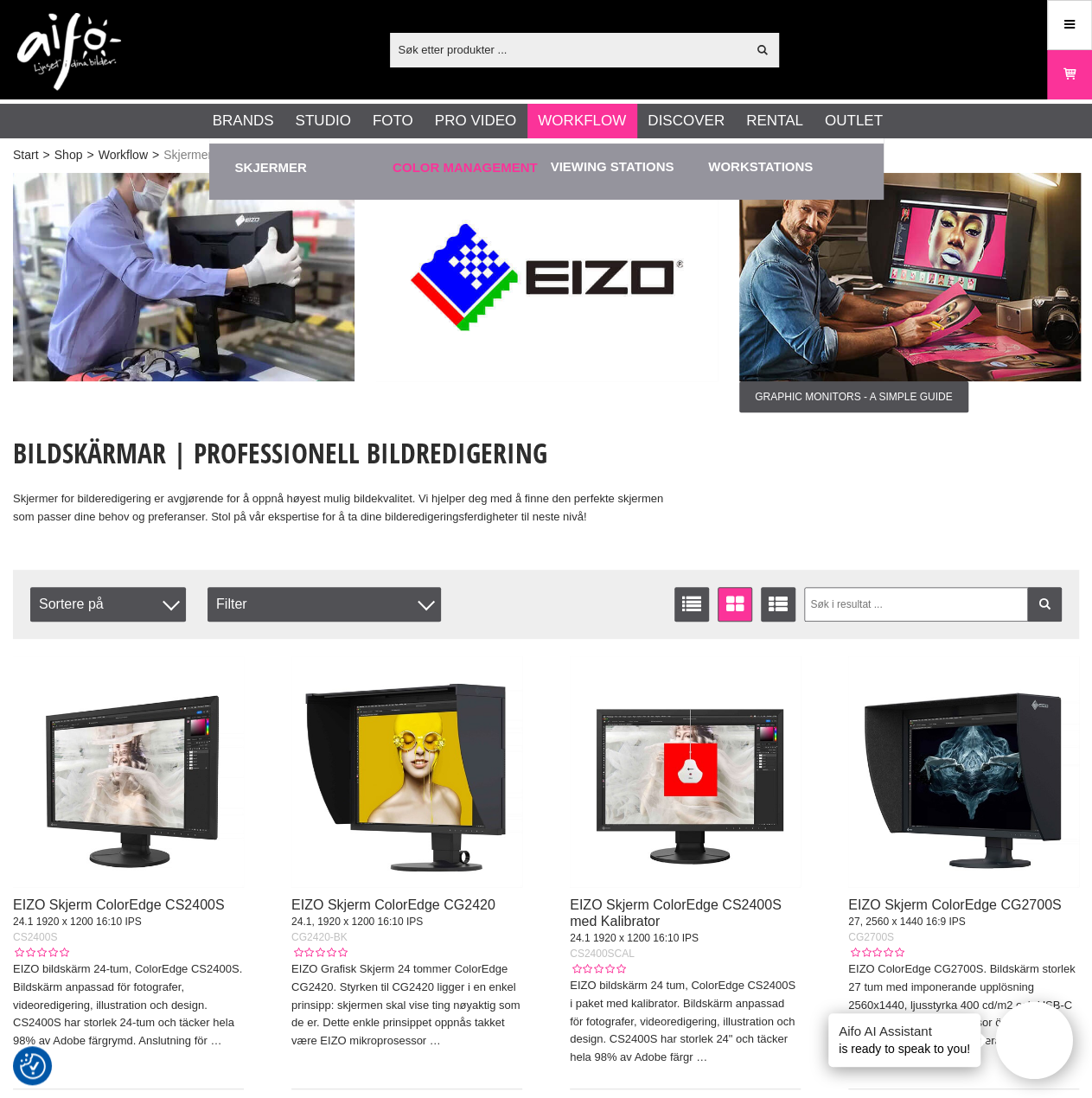
click at [492, 166] on link "Color Management" at bounding box center [467, 167] width 149 height 47
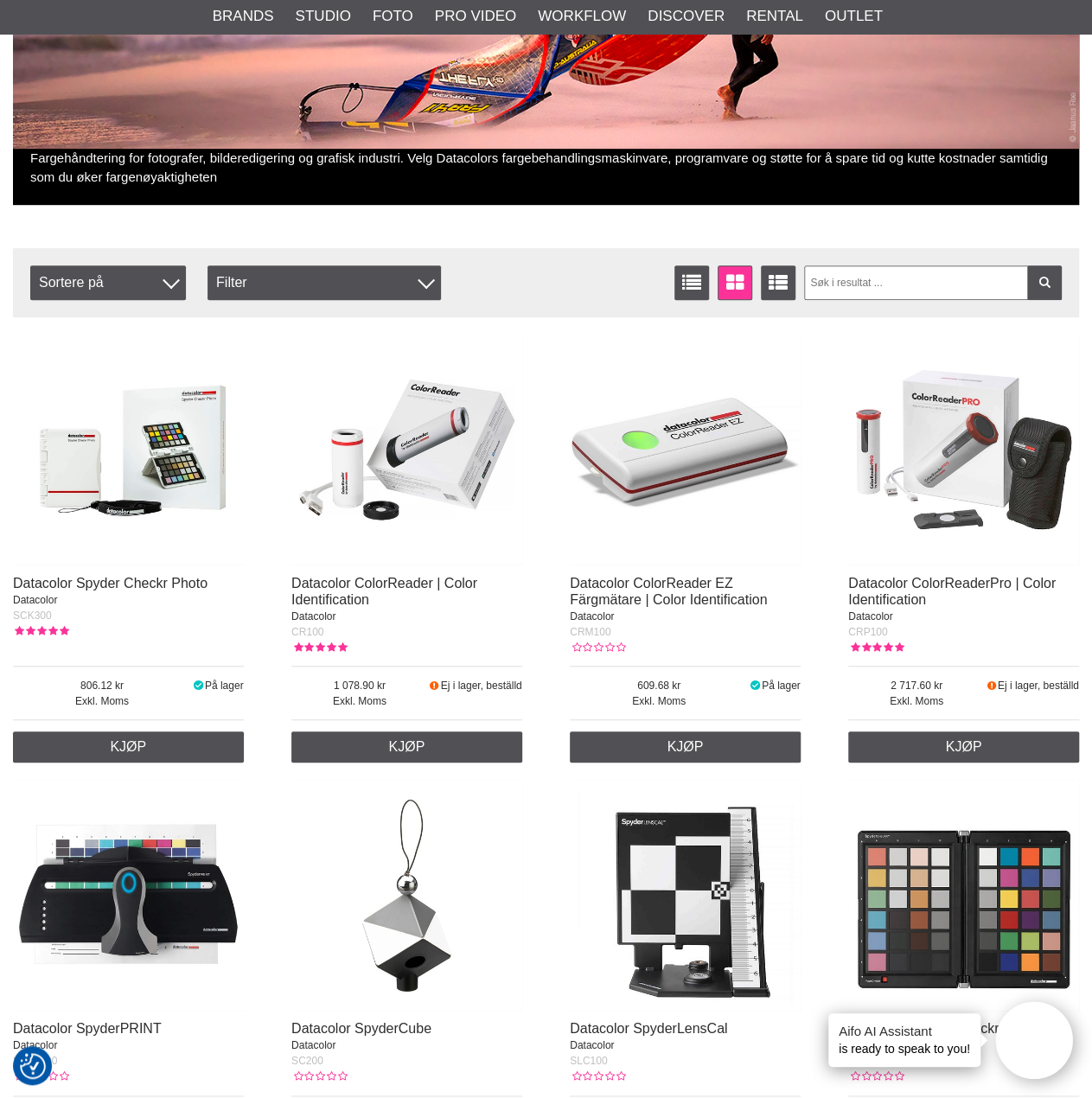
scroll to position [346, 0]
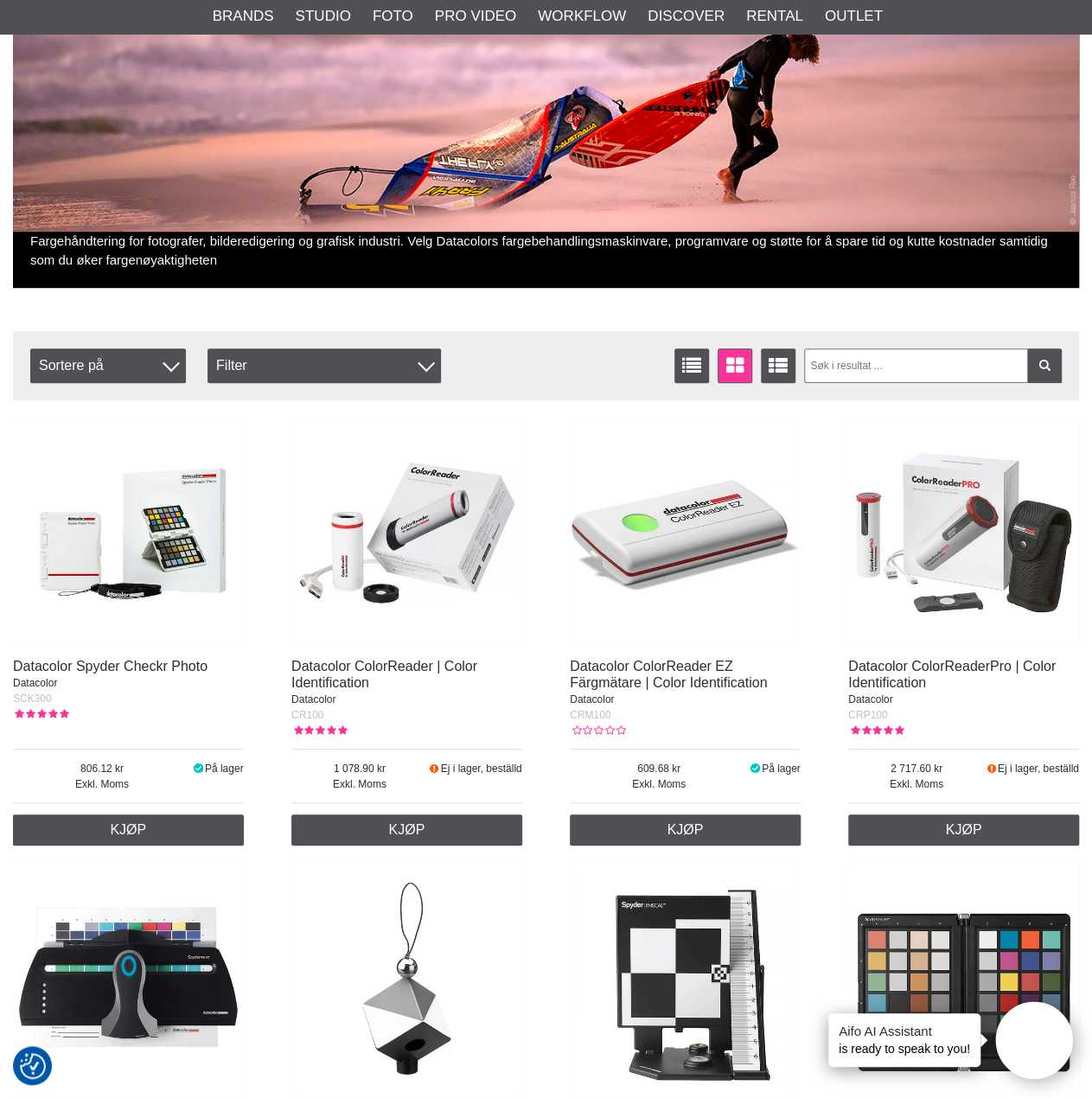
click at [450, 539] on img at bounding box center [407, 533] width 231 height 231
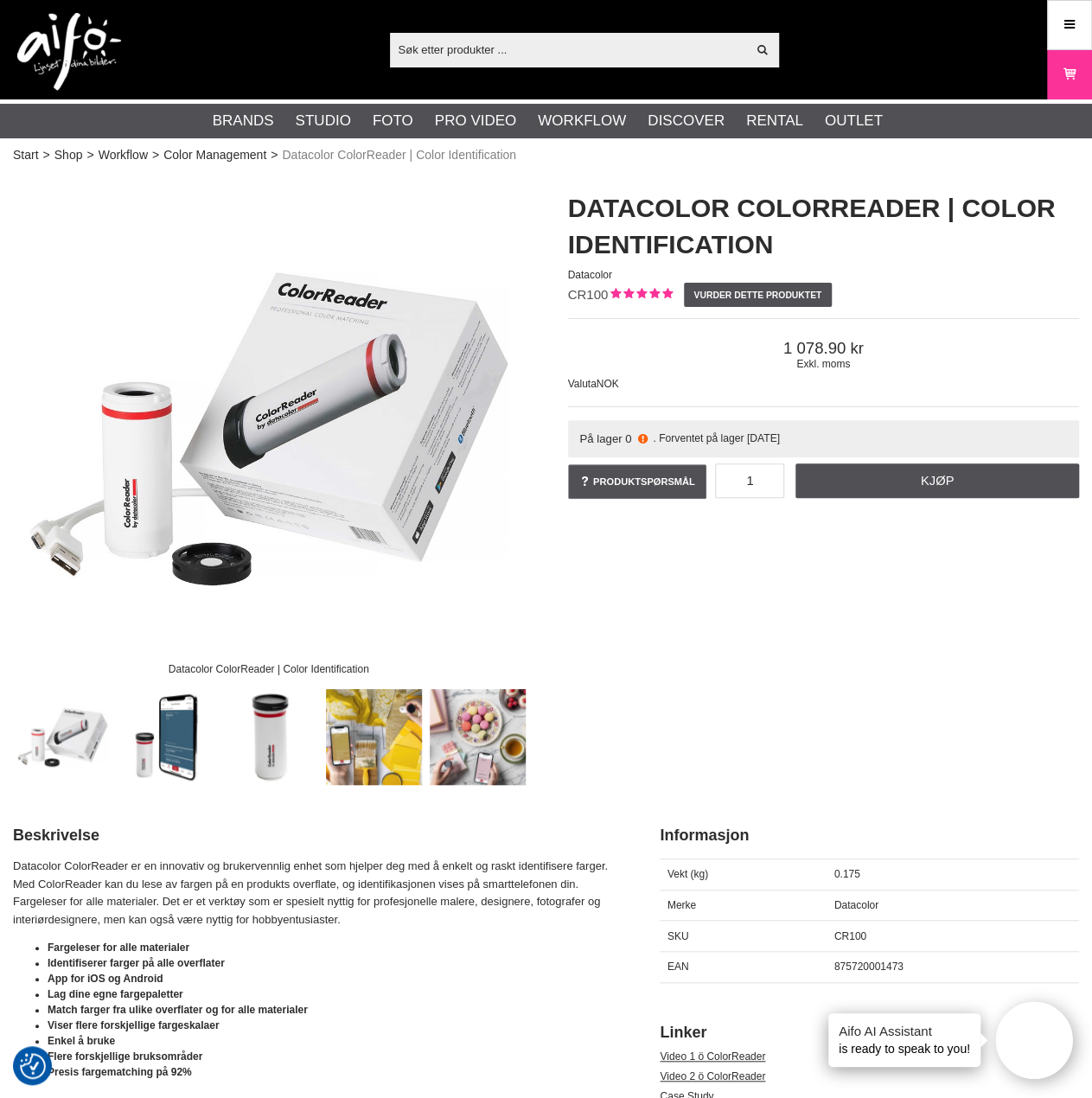
click at [375, 762] on img at bounding box center [374, 738] width 96 height 96
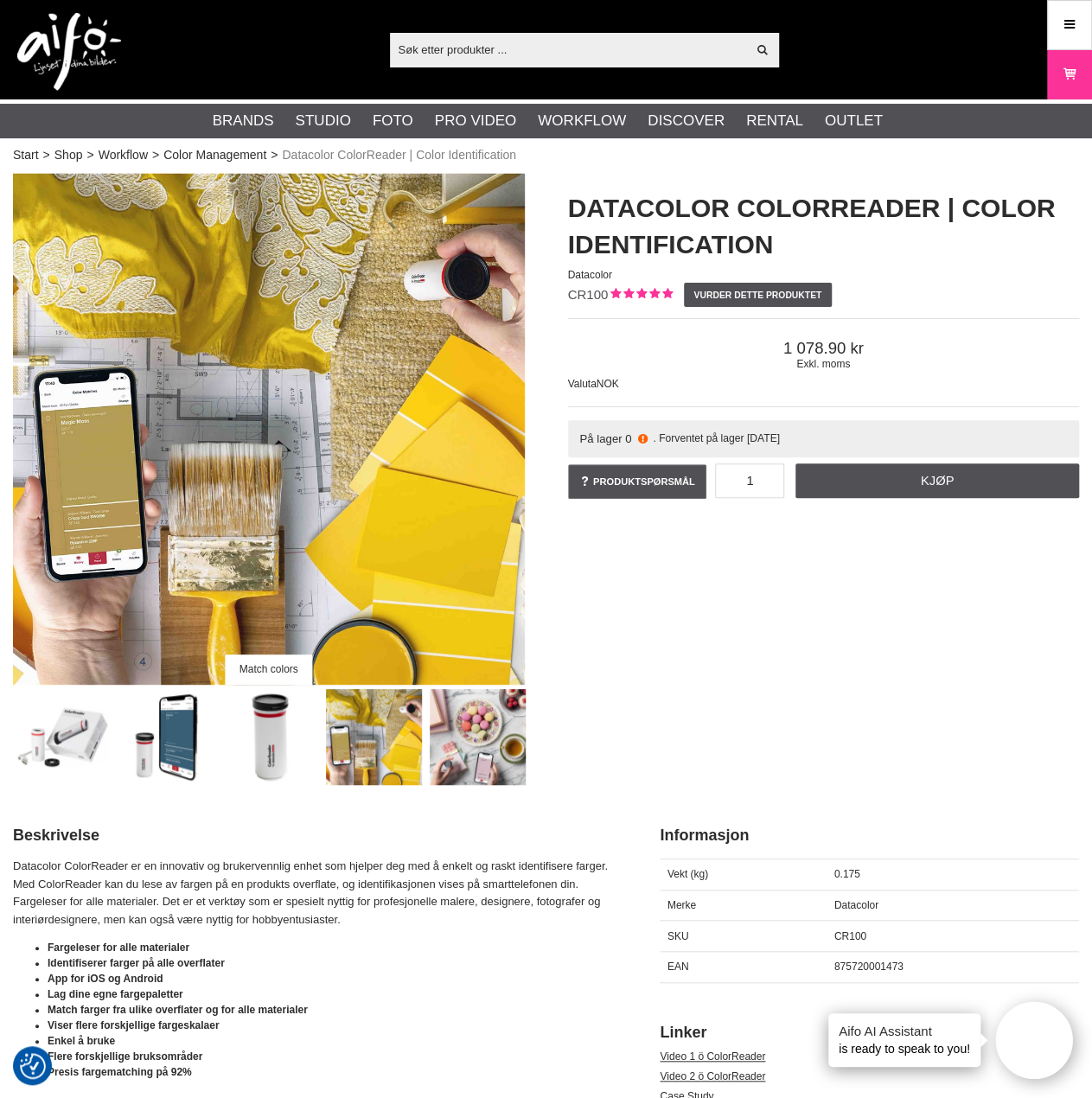
click at [293, 733] on img at bounding box center [270, 738] width 96 height 96
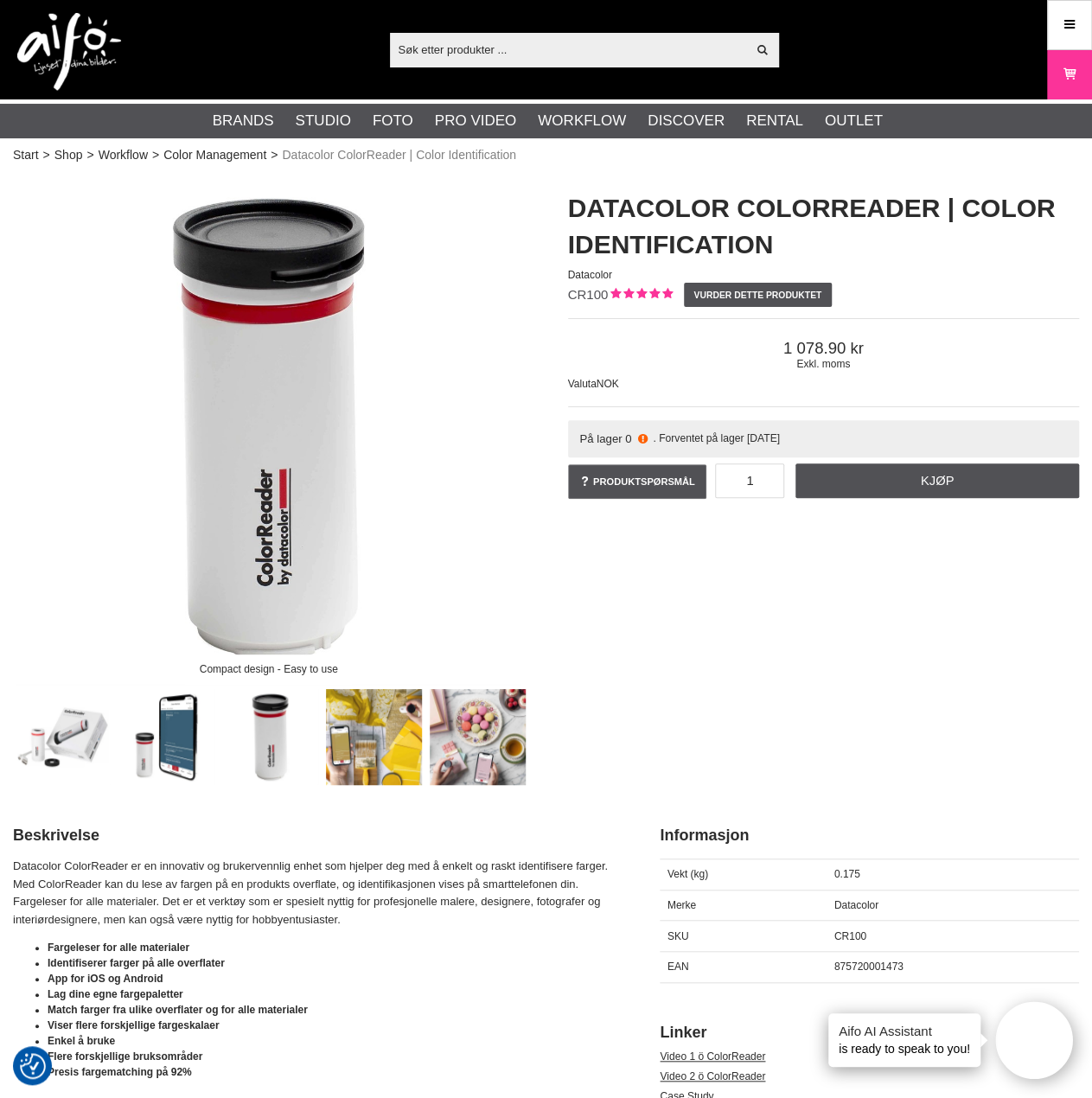
click at [166, 733] on img at bounding box center [166, 738] width 96 height 96
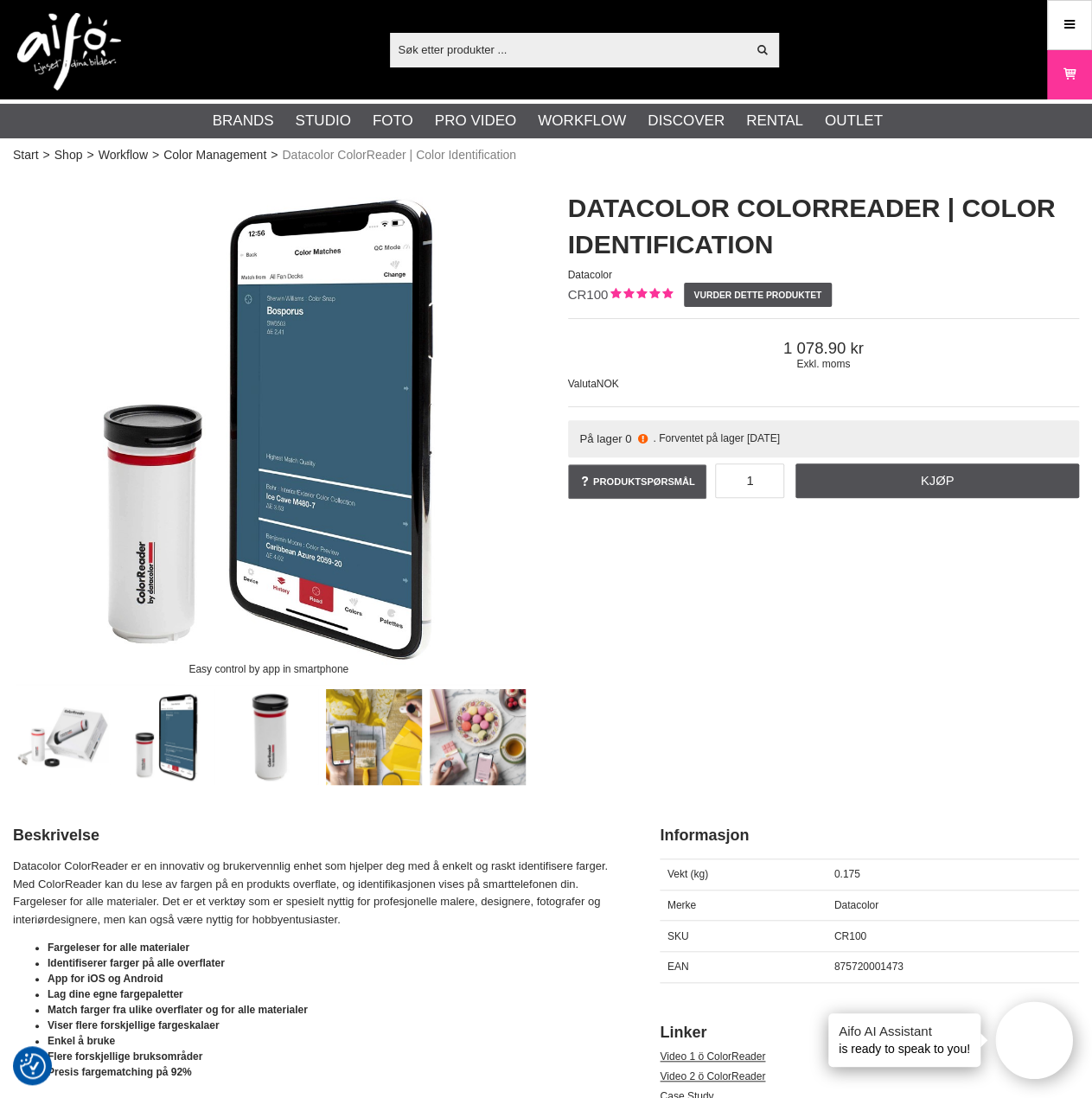
drag, startPoint x: 62, startPoint y: 729, endPoint x: 205, endPoint y: 719, distance: 143.3
click at [78, 727] on img at bounding box center [63, 738] width 96 height 96
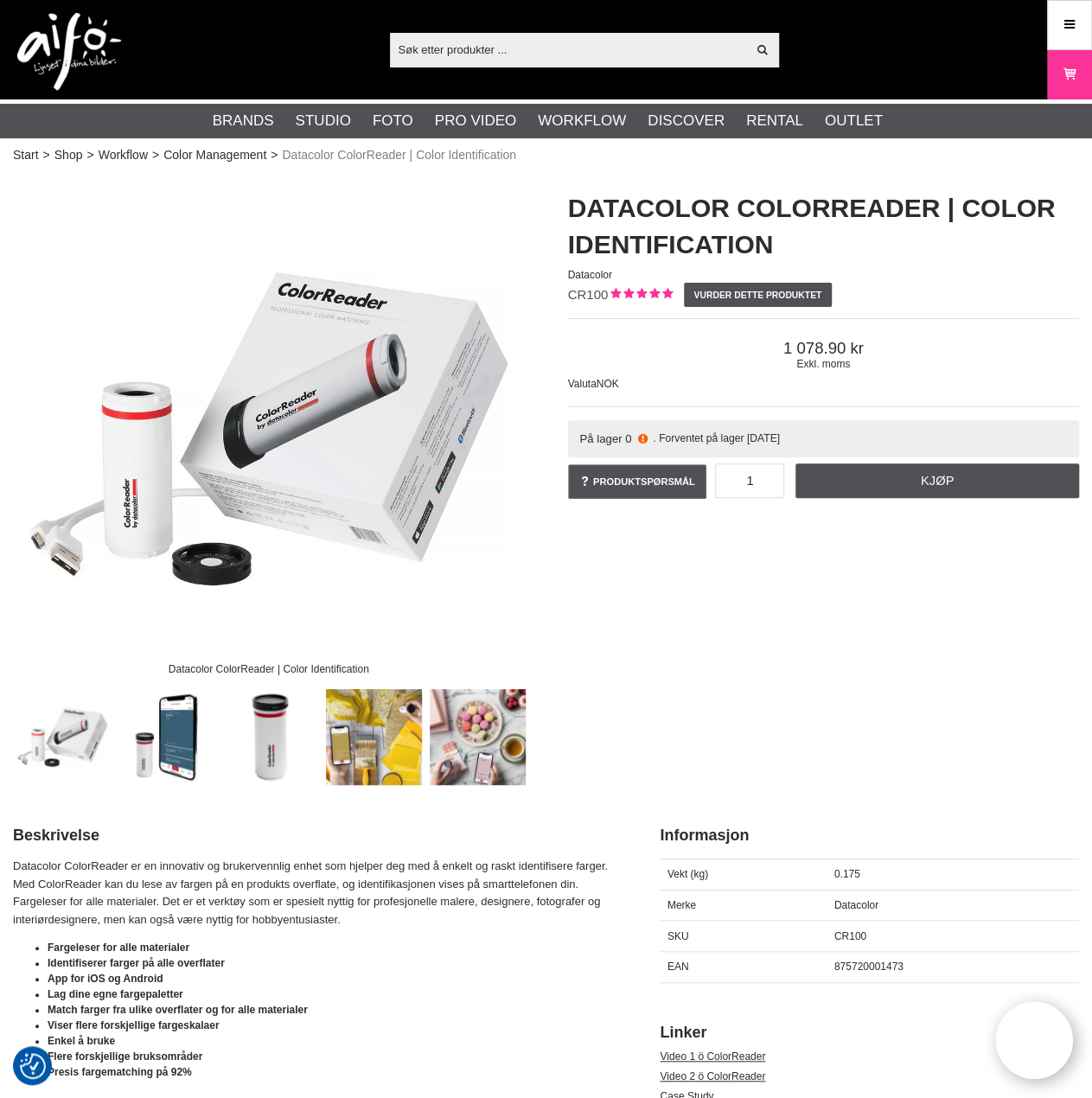
click at [181, 727] on img at bounding box center [166, 738] width 96 height 96
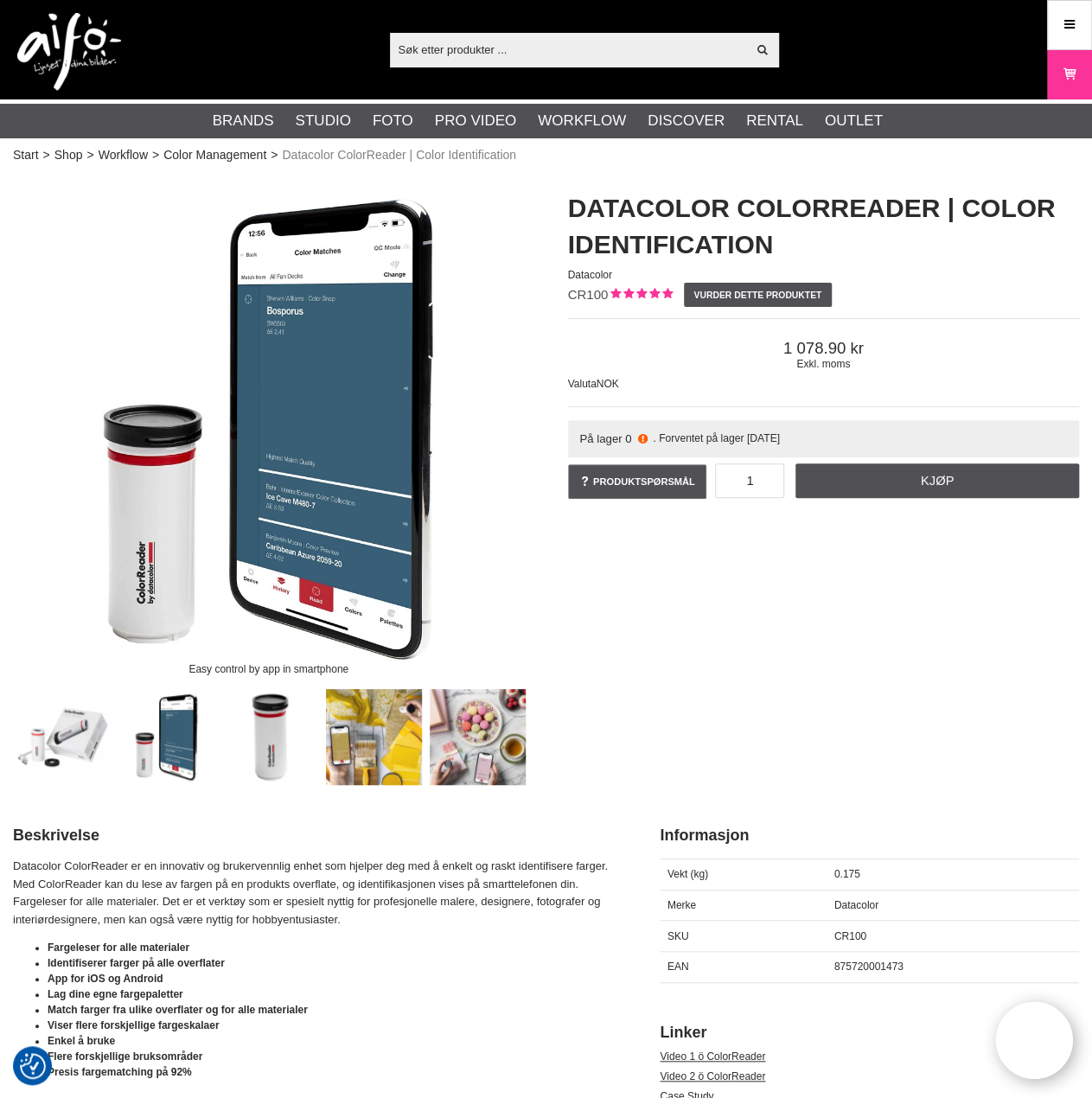
click at [269, 715] on img at bounding box center [270, 738] width 96 height 96
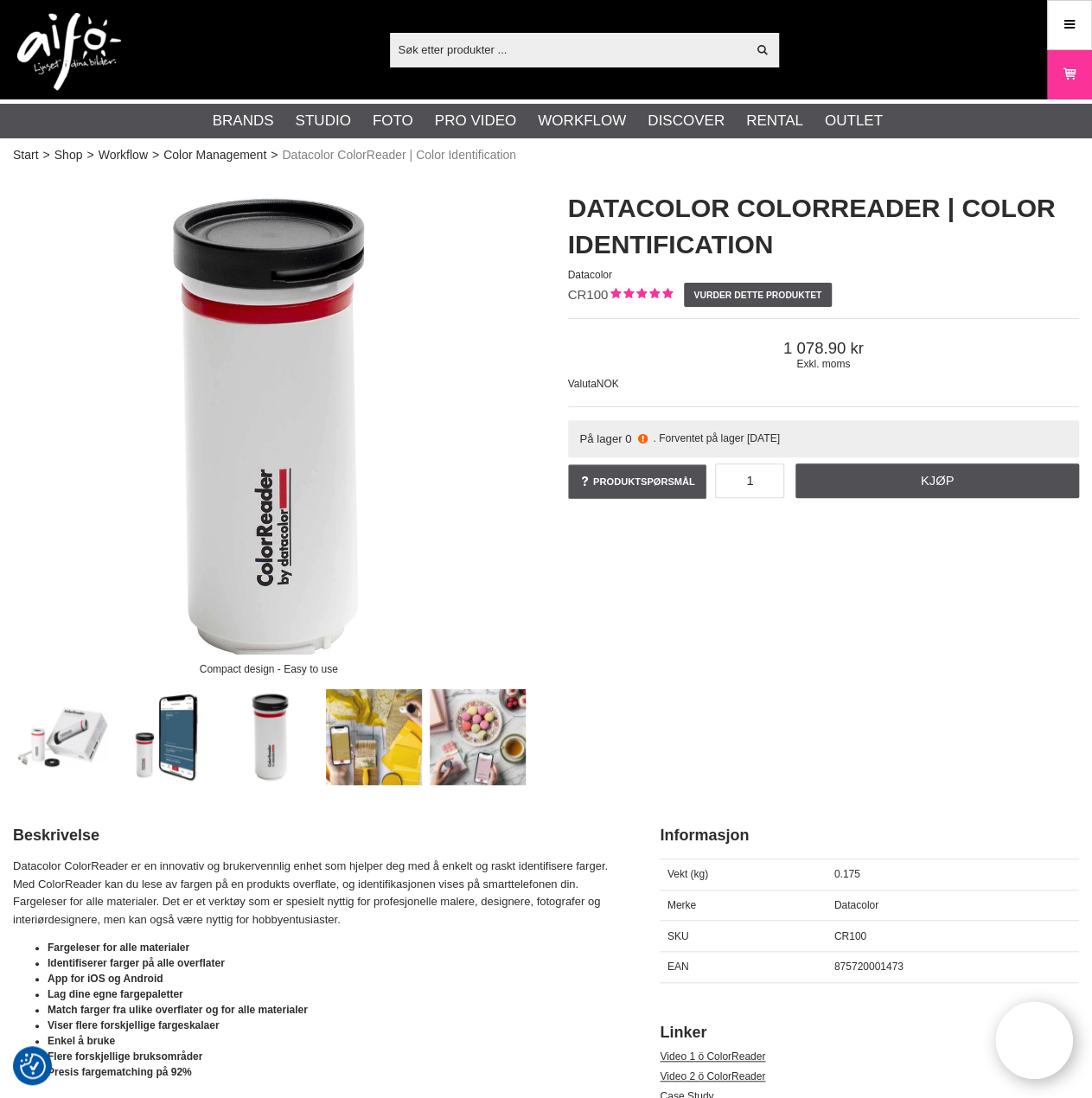
click at [380, 720] on img at bounding box center [374, 738] width 96 height 96
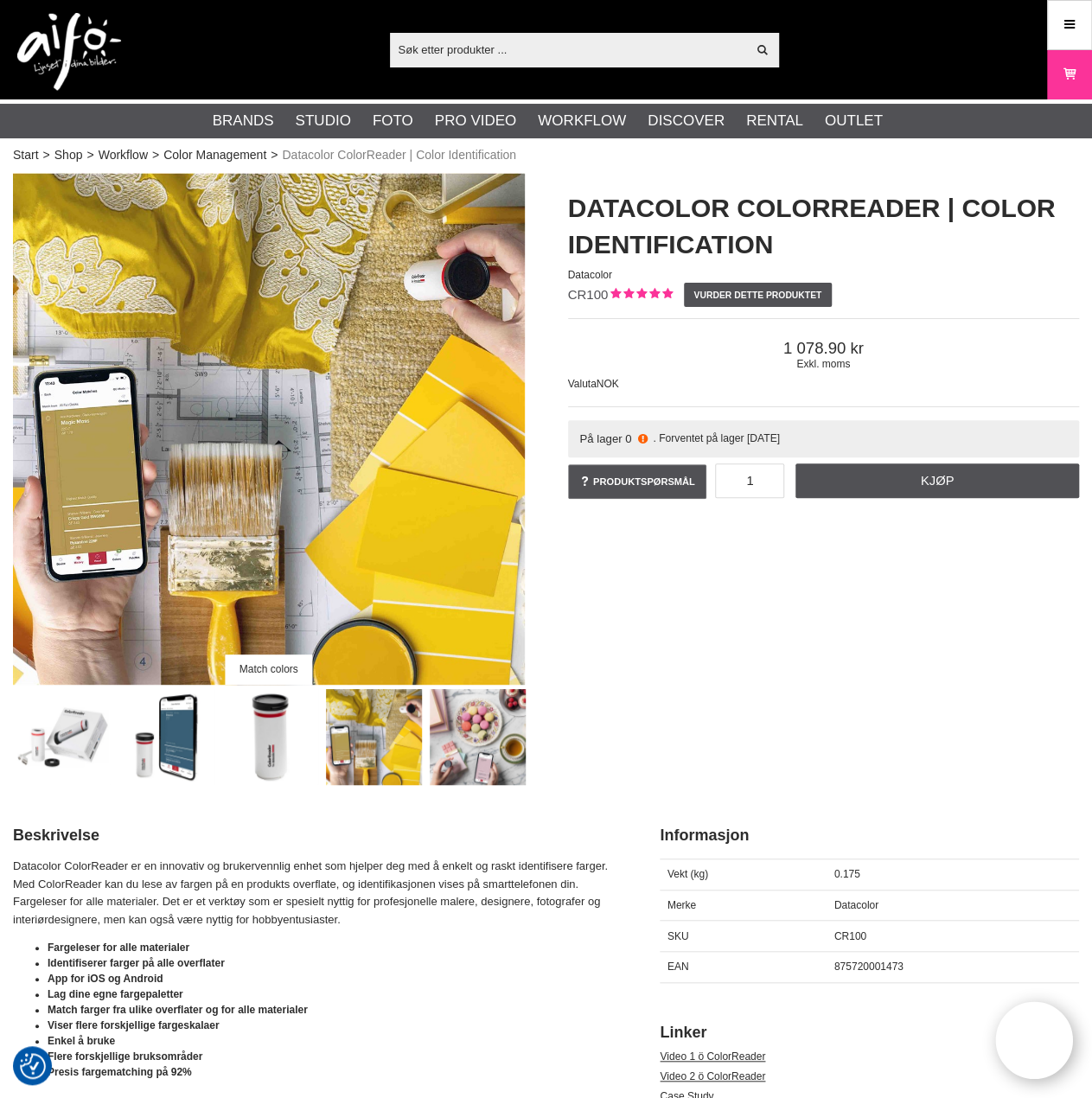
click at [486, 723] on img at bounding box center [478, 738] width 96 height 96
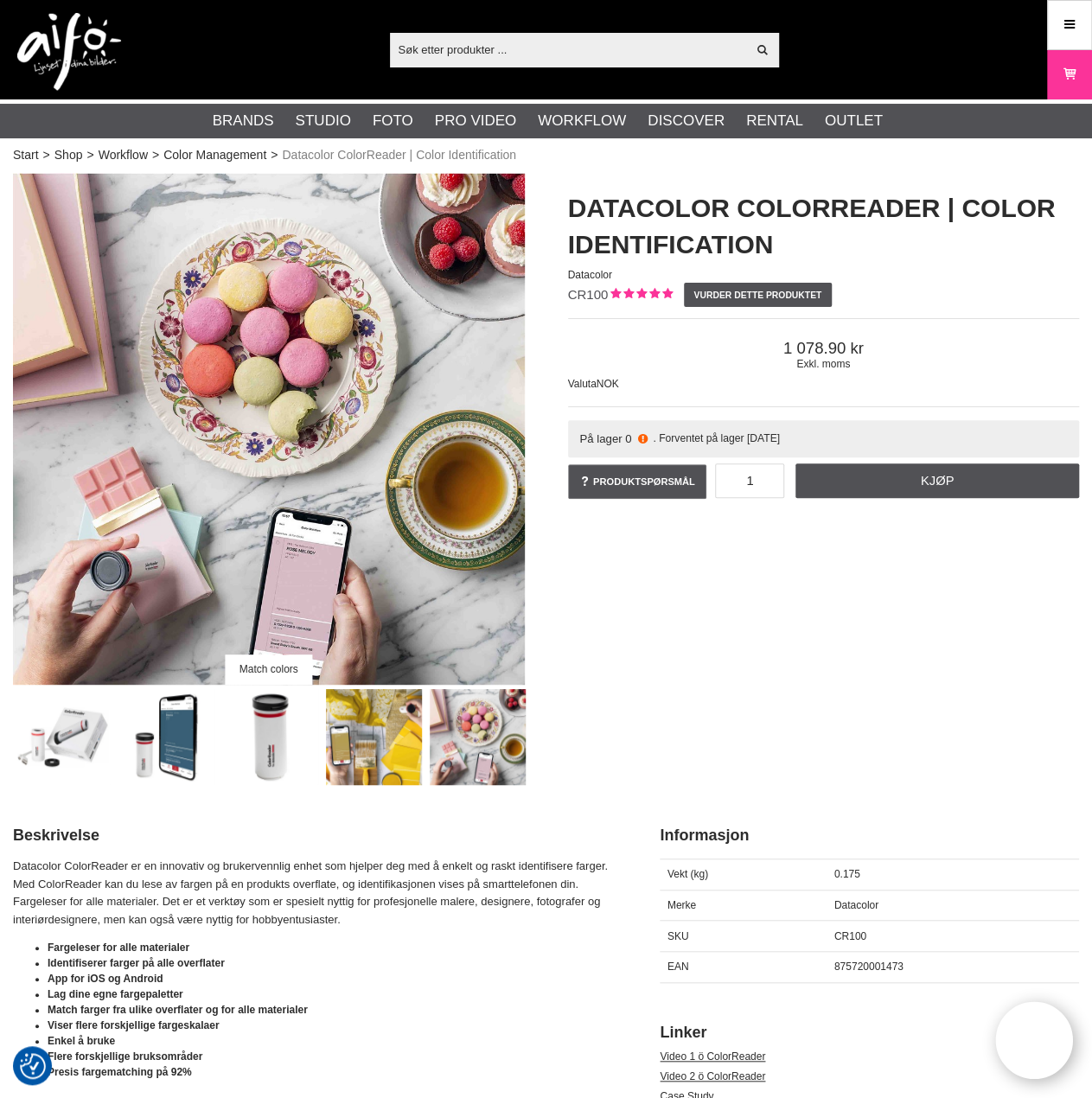
click at [61, 741] on img at bounding box center [63, 738] width 96 height 96
